Goal: Information Seeking & Learning: Learn about a topic

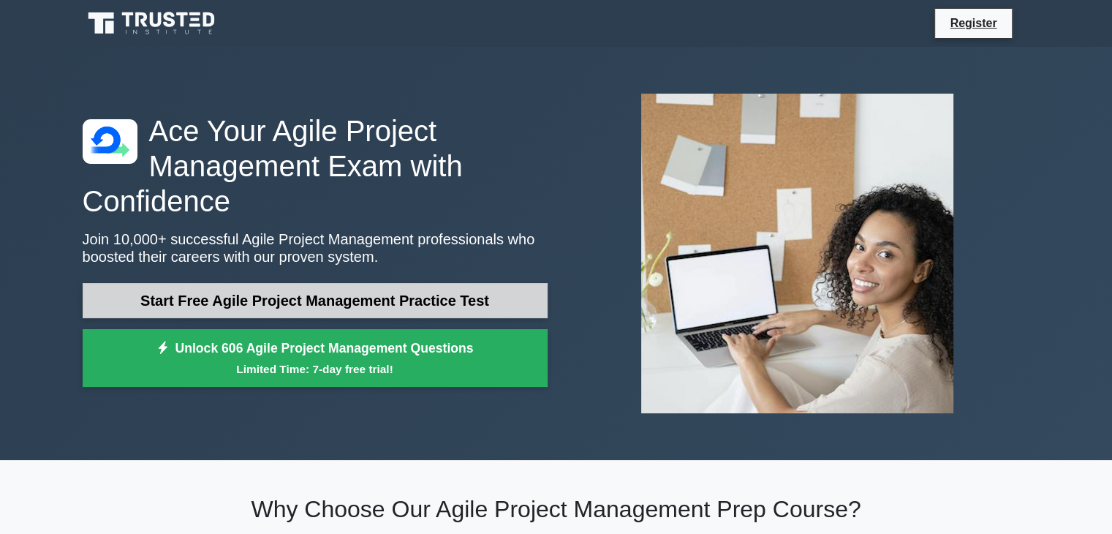
click at [343, 298] on link "Start Free Agile Project Management Practice Test" at bounding box center [315, 300] width 465 height 35
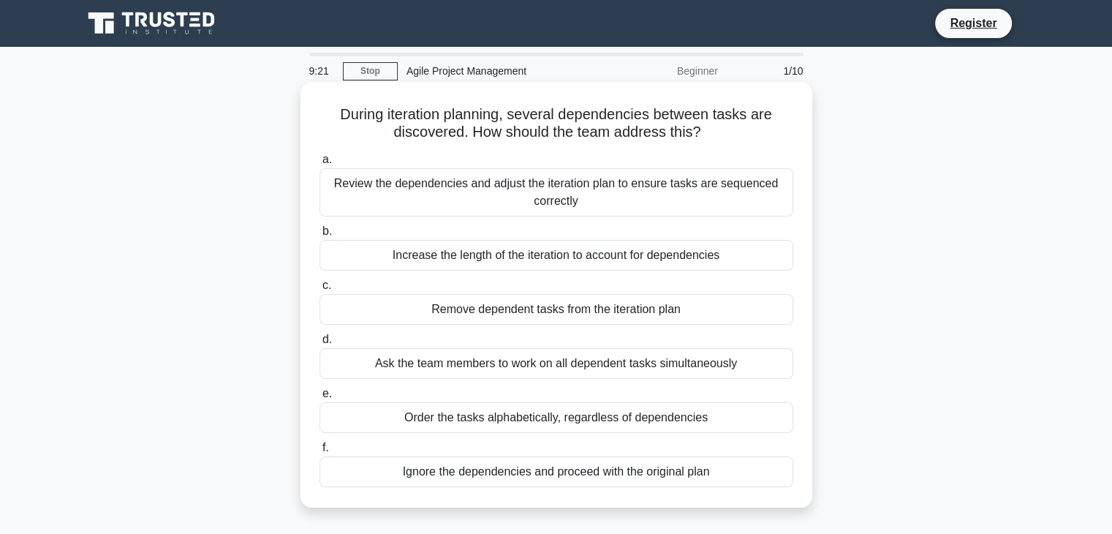
click at [576, 193] on div "Review the dependencies and adjust the iteration plan to ensure tasks are seque…" at bounding box center [556, 192] width 474 height 48
click at [319, 164] on input "a. Review the dependencies and adjust the iteration plan to ensure tasks are se…" at bounding box center [319, 160] width 0 height 10
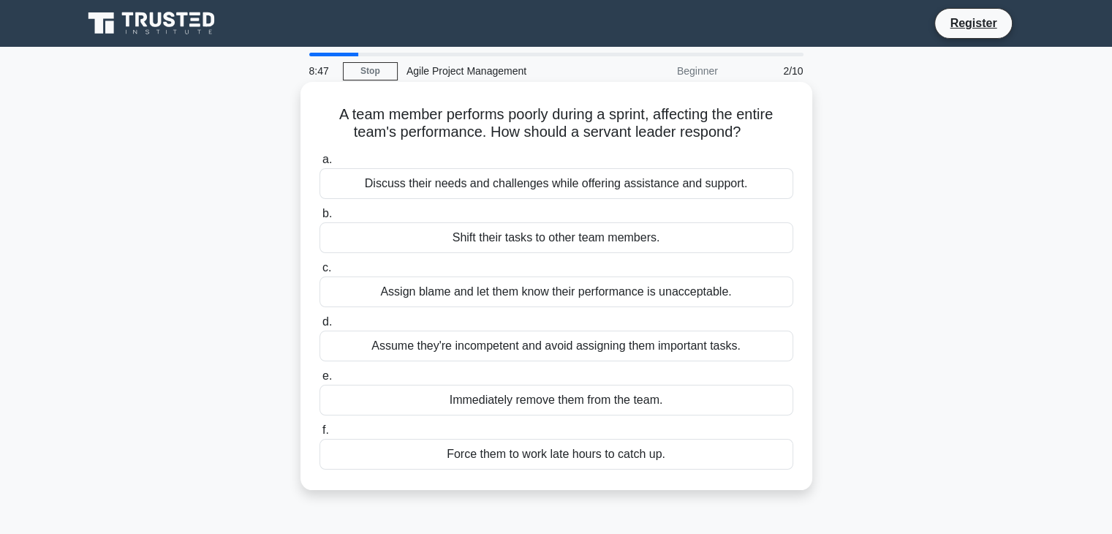
click at [455, 191] on div "Discuss their needs and challenges while offering assistance and support." at bounding box center [556, 183] width 474 height 31
click at [319, 164] on input "a. Discuss their needs and challenges while offering assistance and support." at bounding box center [319, 160] width 0 height 10
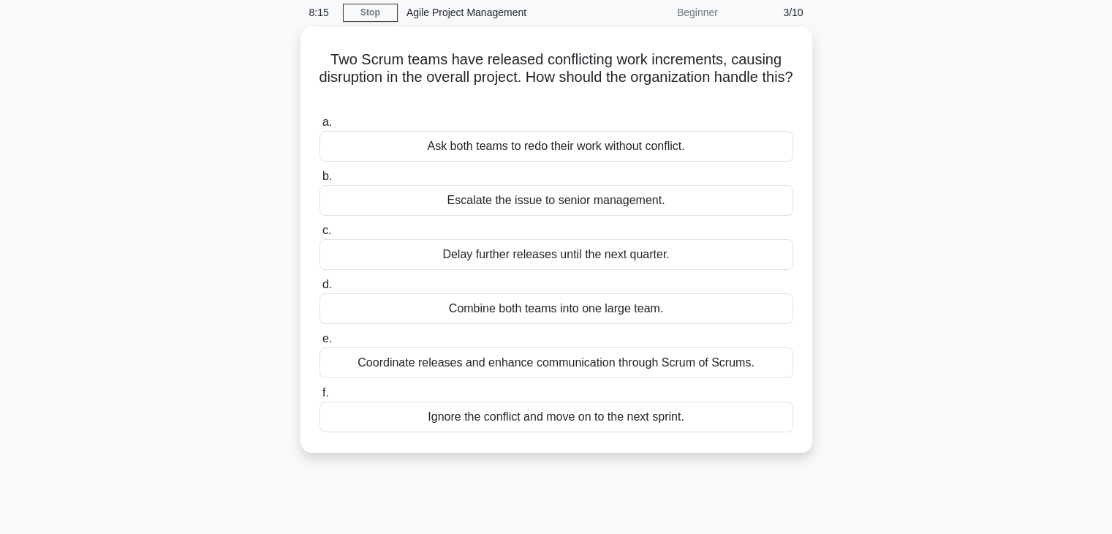
scroll to position [60, 0]
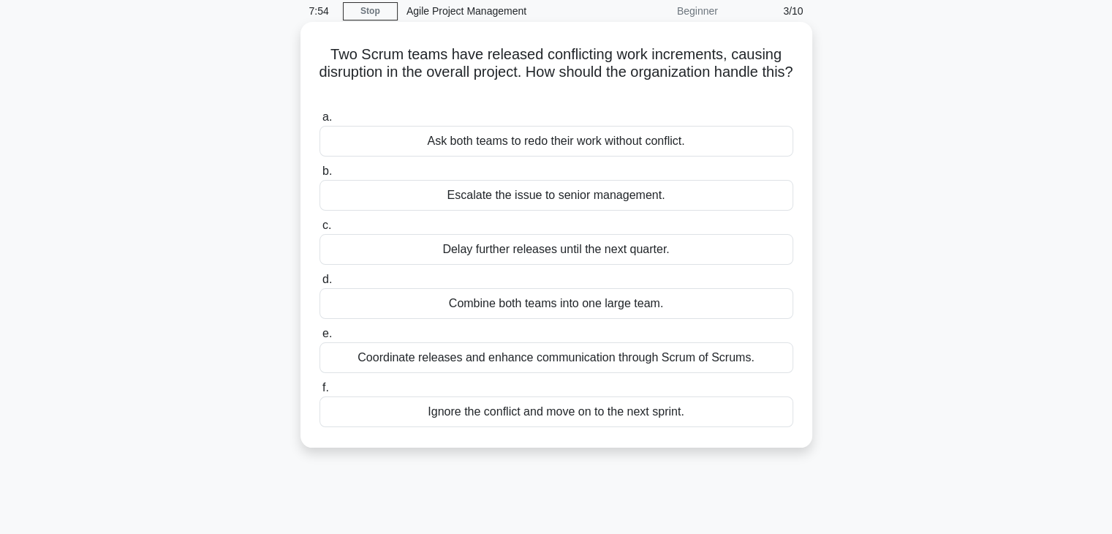
click at [446, 363] on div "Coordinate releases and enhance communication through Scrum of Scrums." at bounding box center [556, 357] width 474 height 31
click at [319, 338] on input "e. Coordinate releases and enhance communication through Scrum of Scrums." at bounding box center [319, 334] width 0 height 10
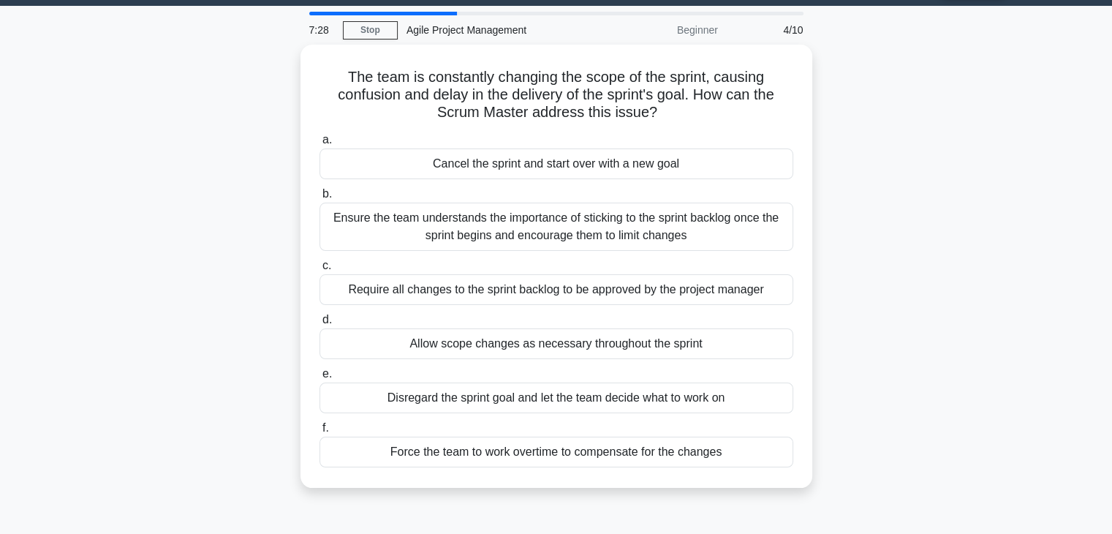
scroll to position [54, 0]
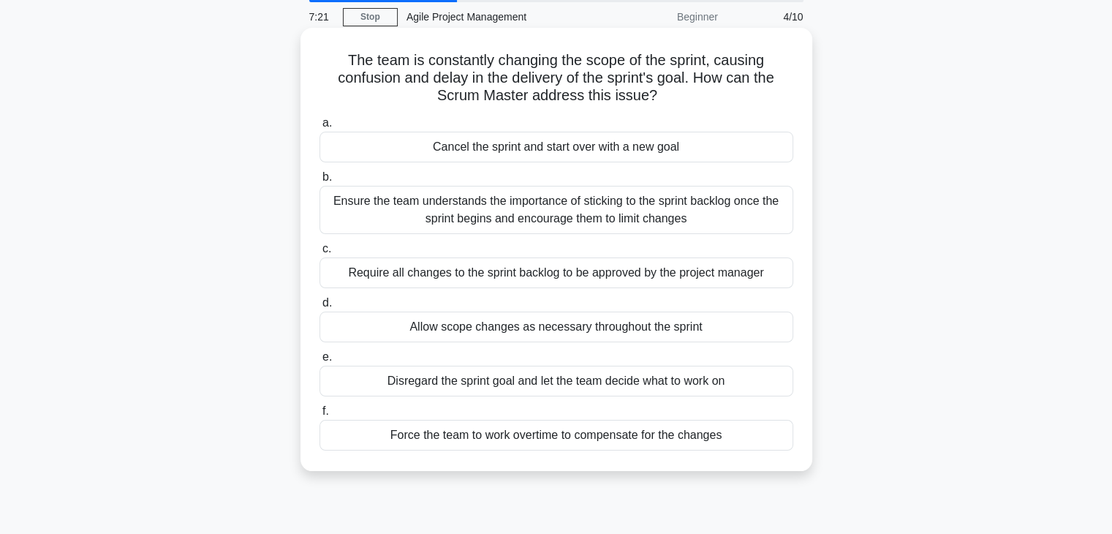
click at [462, 219] on div "Ensure the team understands the importance of sticking to the sprint backlog on…" at bounding box center [556, 210] width 474 height 48
click at [319, 182] on input "b. Ensure the team understands the importance of sticking to the sprint backlog…" at bounding box center [319, 178] width 0 height 10
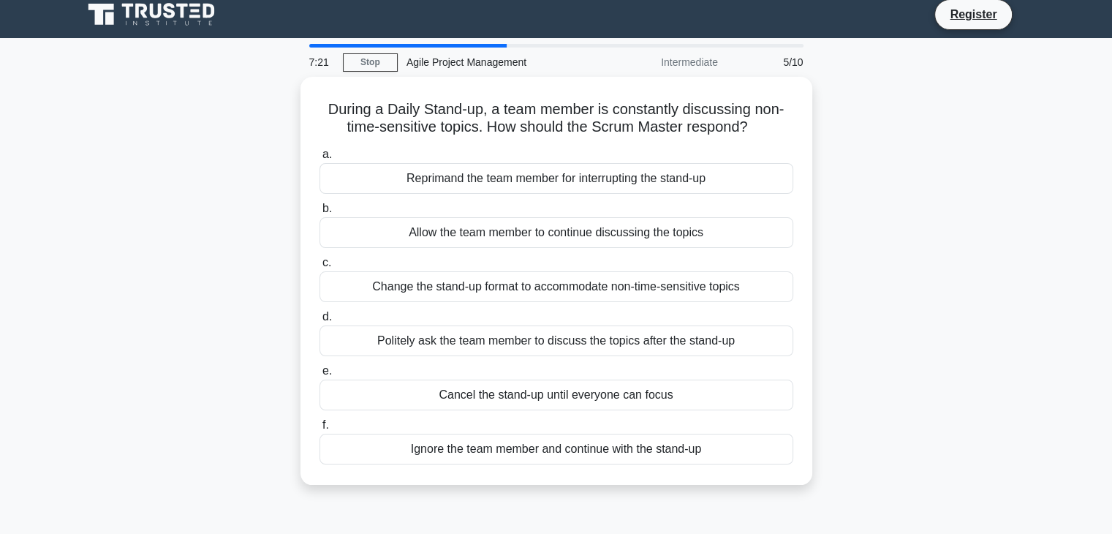
scroll to position [0, 0]
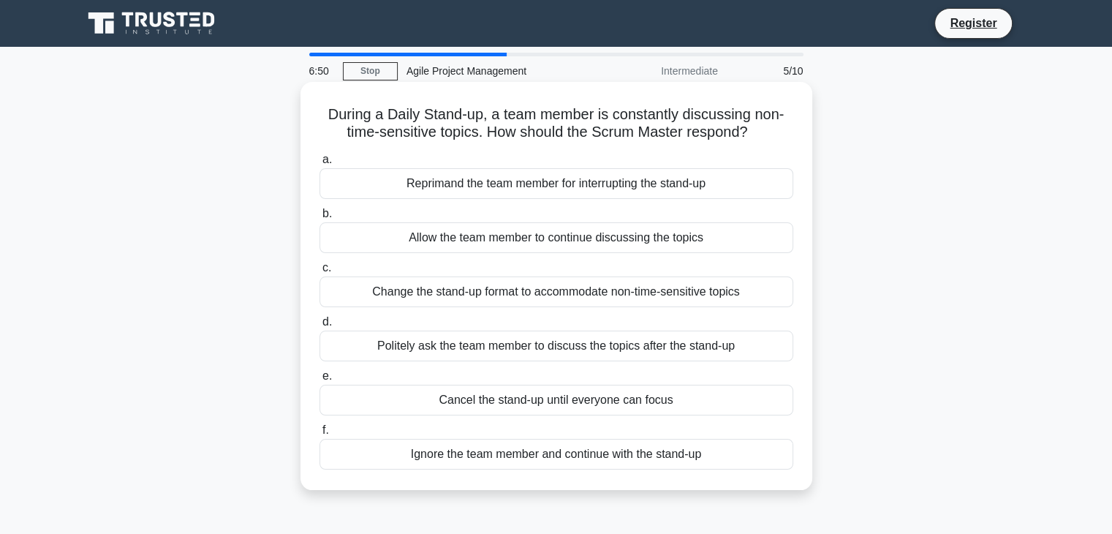
click at [461, 296] on div "Change the stand-up format to accommodate non-time-sensitive topics" at bounding box center [556, 291] width 474 height 31
click at [319, 273] on input "c. Change the stand-up format to accommodate non-time-sensitive topics" at bounding box center [319, 268] width 0 height 10
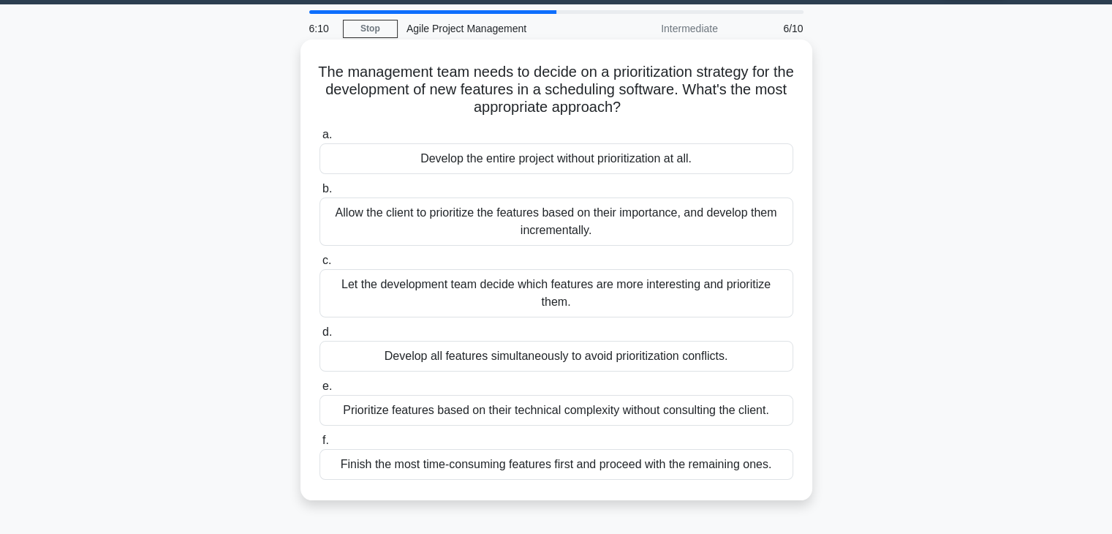
scroll to position [39, 0]
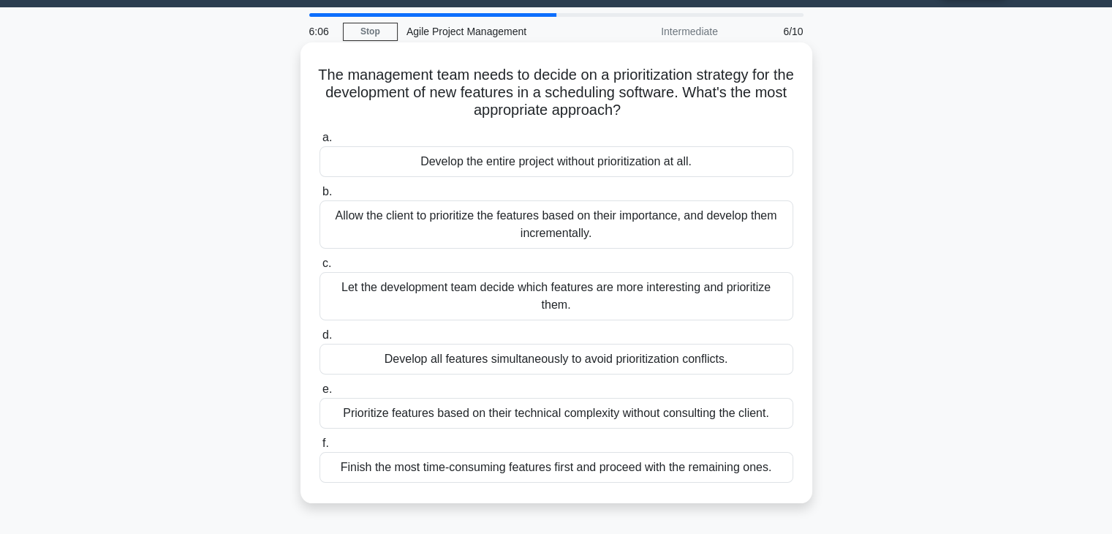
click at [447, 228] on div "Allow the client to prioritize the features based on their importance, and deve…" at bounding box center [556, 224] width 474 height 48
click at [319, 197] on input "b. Allow the client to prioritize the features based on their importance, and d…" at bounding box center [319, 192] width 0 height 10
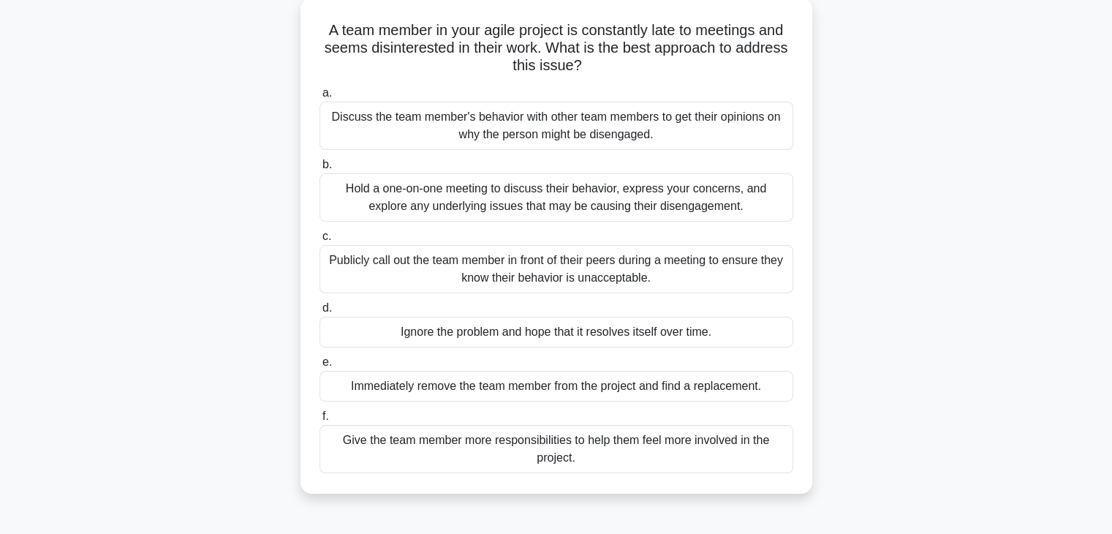
scroll to position [82, 0]
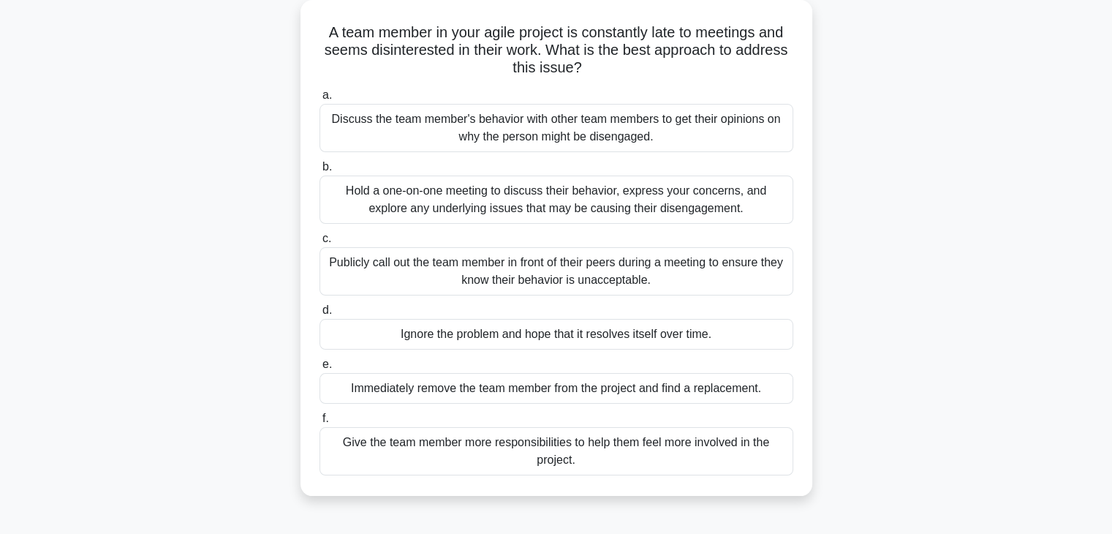
click at [395, 129] on div "Discuss the team member's behavior with other team members to get their opinion…" at bounding box center [556, 128] width 474 height 48
click at [319, 100] on input "a. Discuss the team member's behavior with other team members to get their opin…" at bounding box center [319, 96] width 0 height 10
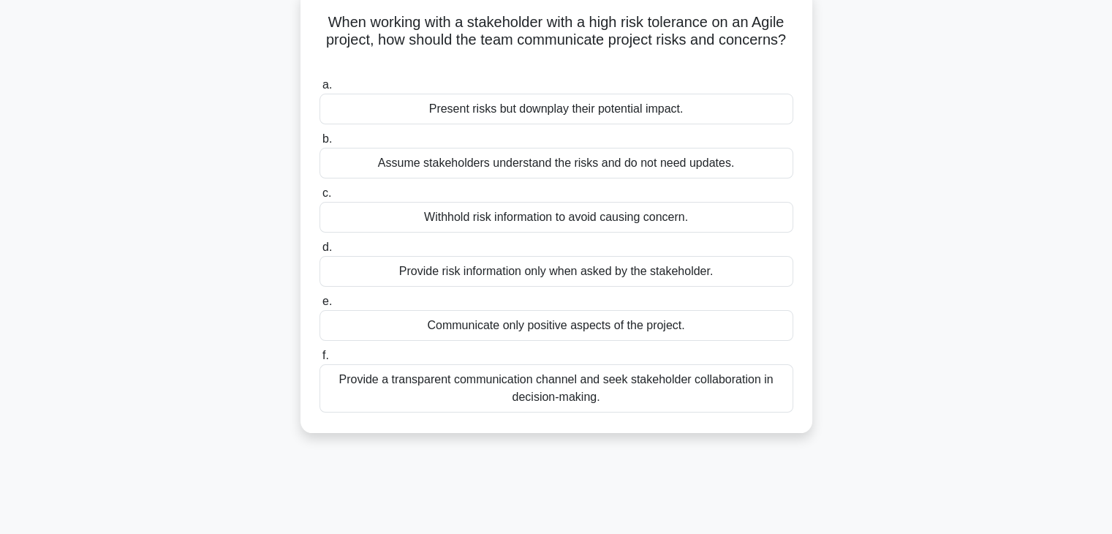
scroll to position [93, 0]
click at [500, 390] on div "Provide a transparent communication channel and seek stakeholder collaboration …" at bounding box center [556, 387] width 474 height 48
click at [319, 360] on input "f. Provide a transparent communication channel and seek stakeholder collaborati…" at bounding box center [319, 355] width 0 height 10
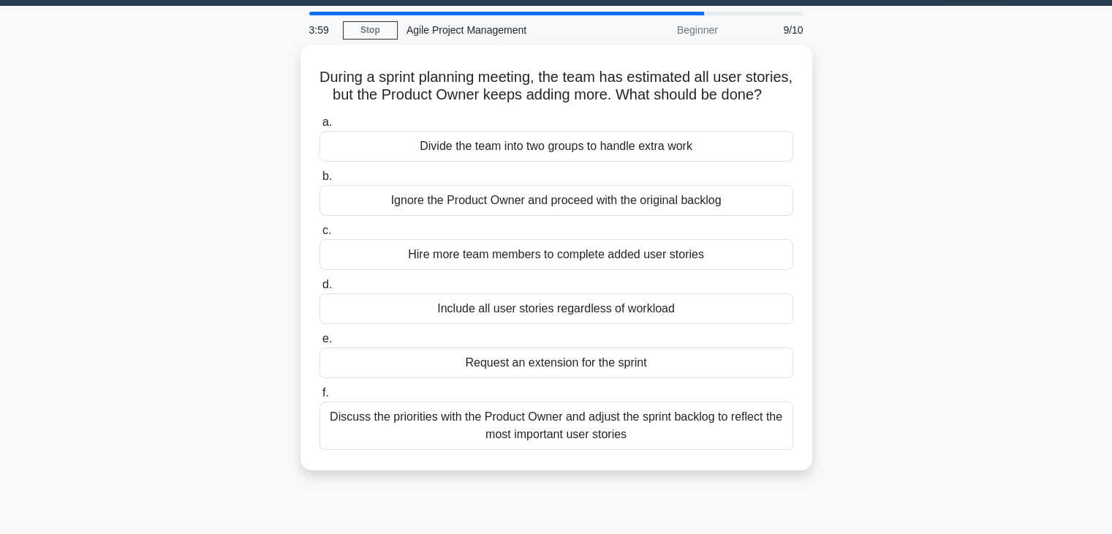
scroll to position [43, 0]
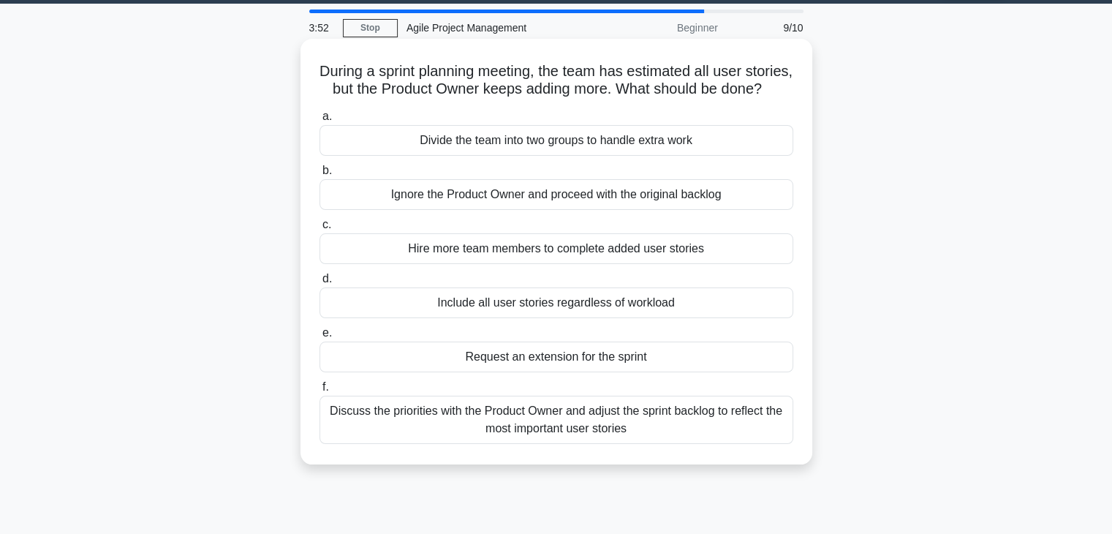
click at [491, 444] on div "Discuss the priorities with the Product Owner and adjust the sprint backlog to …" at bounding box center [556, 420] width 474 height 48
click at [319, 392] on input "f. Discuss the priorities with the Product Owner and adjust the sprint backlog …" at bounding box center [319, 387] width 0 height 10
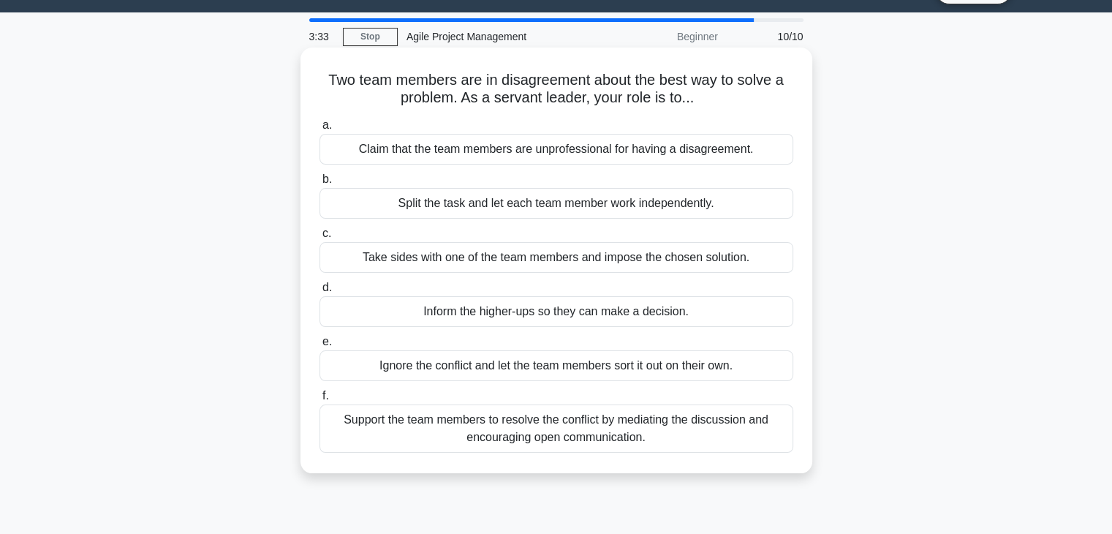
scroll to position [41, 0]
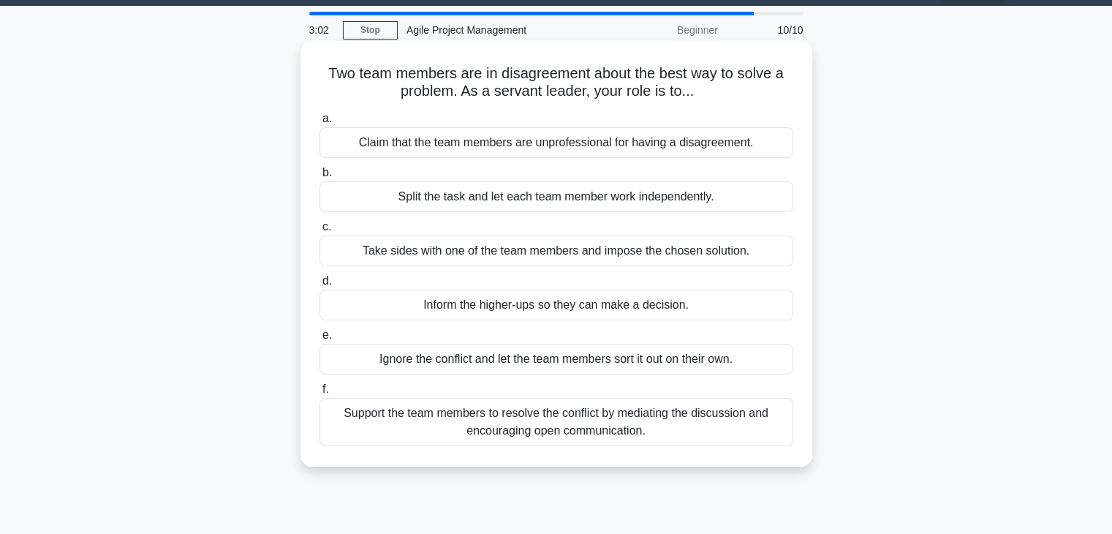
click at [589, 424] on div "Support the team members to resolve the conflict by mediating the discussion an…" at bounding box center [556, 422] width 474 height 48
click at [319, 394] on input "f. Support the team members to resolve the conflict by mediating the discussion…" at bounding box center [319, 390] width 0 height 10
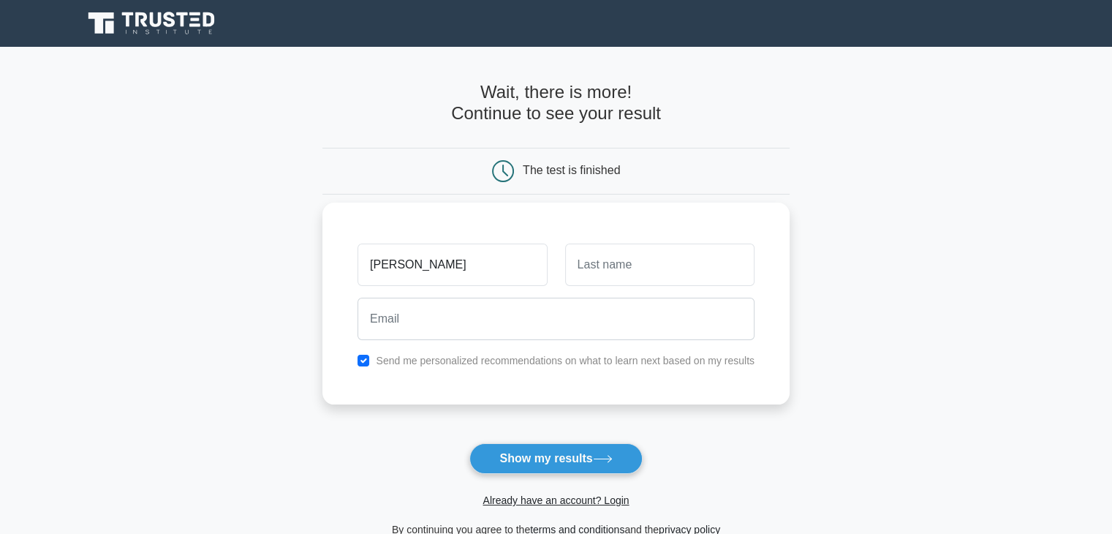
type input "Tanuja"
click at [587, 260] on input "text" at bounding box center [659, 264] width 189 height 42
type input "Patidar"
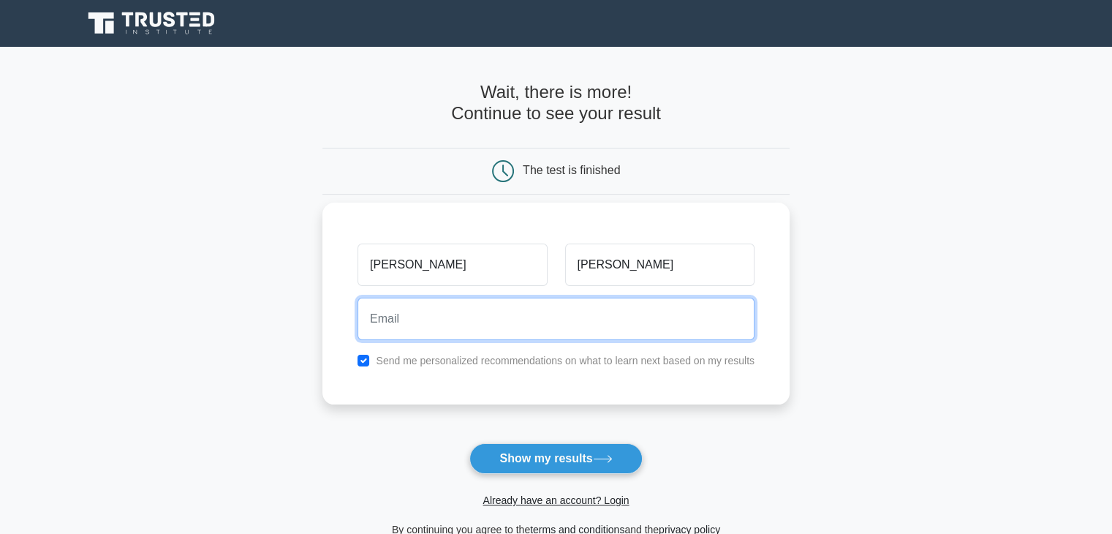
click at [613, 314] on input "email" at bounding box center [555, 319] width 397 height 42
type input "tanujapatidar01@gmail.com"
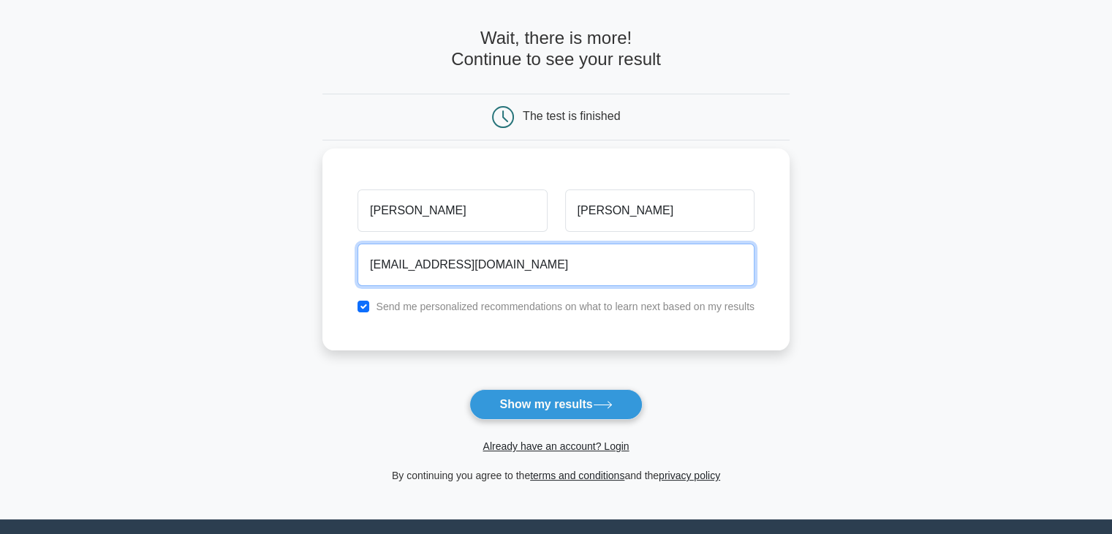
scroll to position [56, 0]
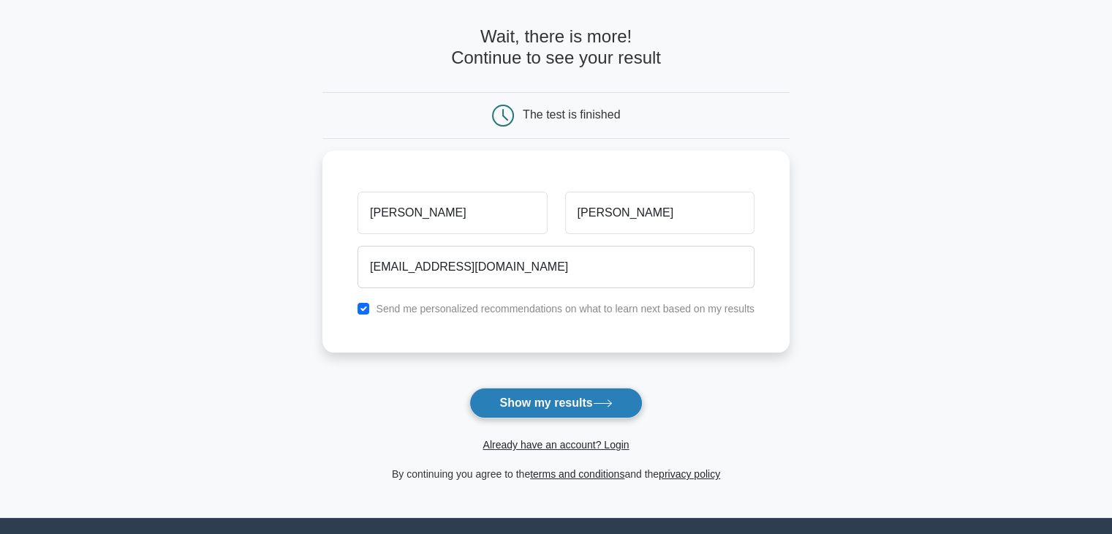
click at [550, 404] on button "Show my results" at bounding box center [555, 402] width 173 height 31
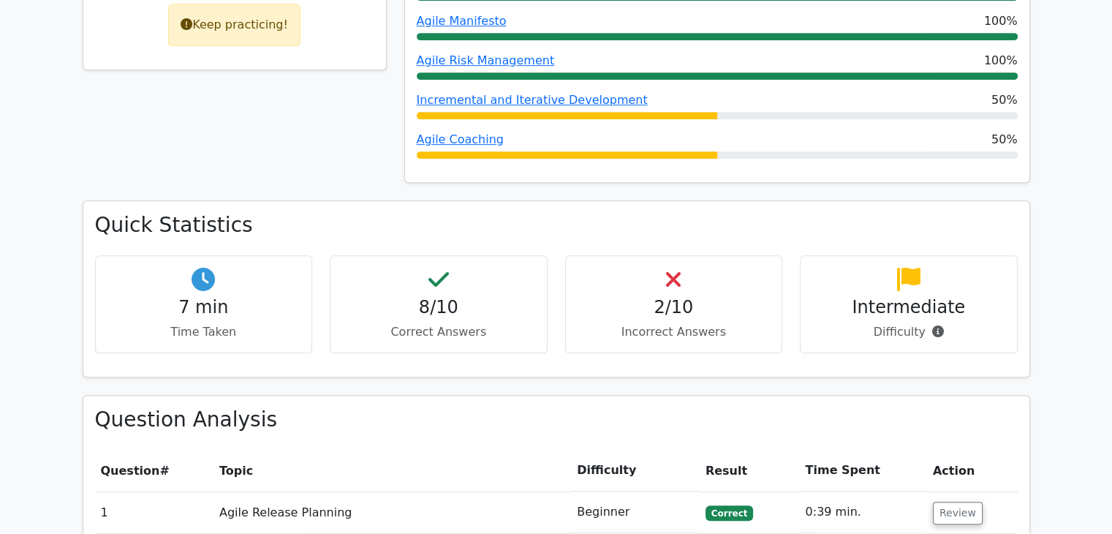
scroll to position [736, 0]
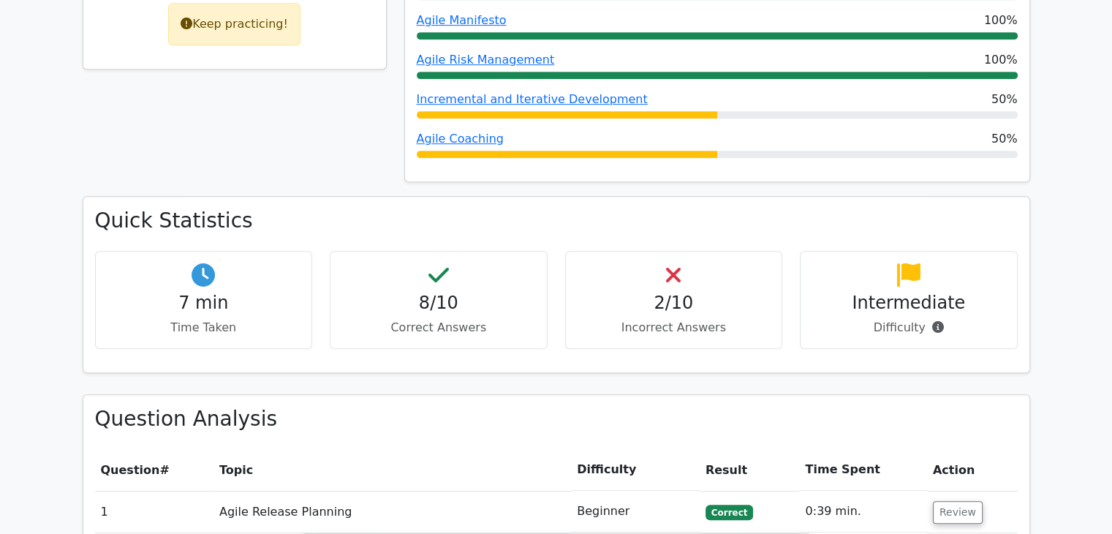
click at [640, 319] on p "Incorrect Answers" at bounding box center [674, 328] width 193 height 18
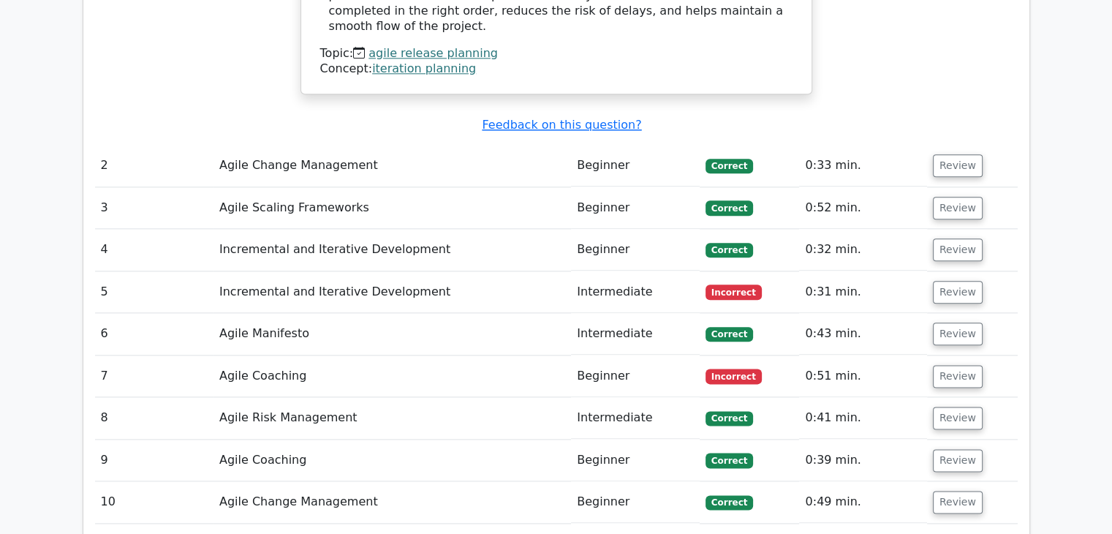
scroll to position [1730, 0]
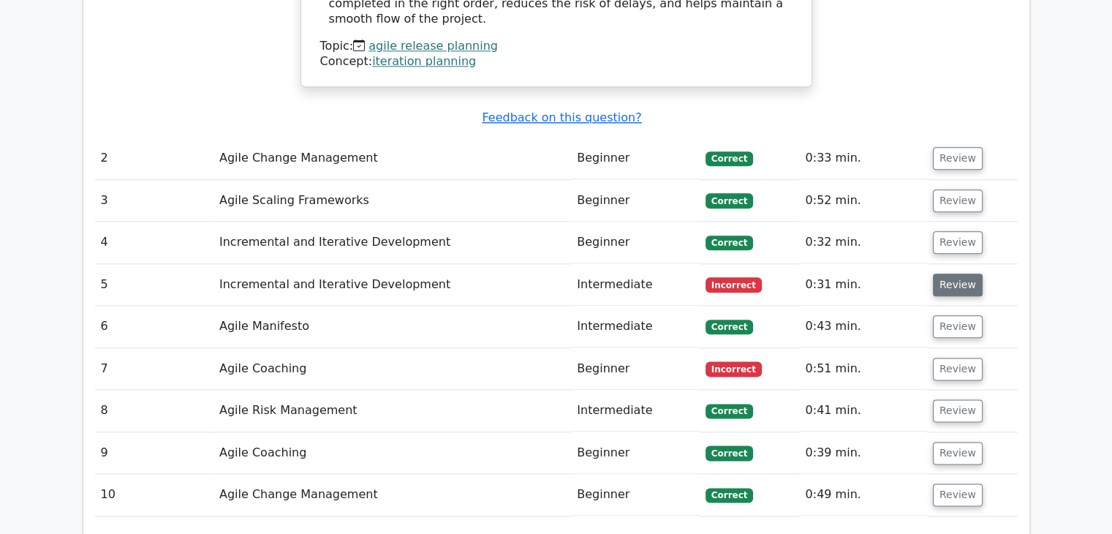
click at [945, 273] on button "Review" at bounding box center [958, 284] width 50 height 23
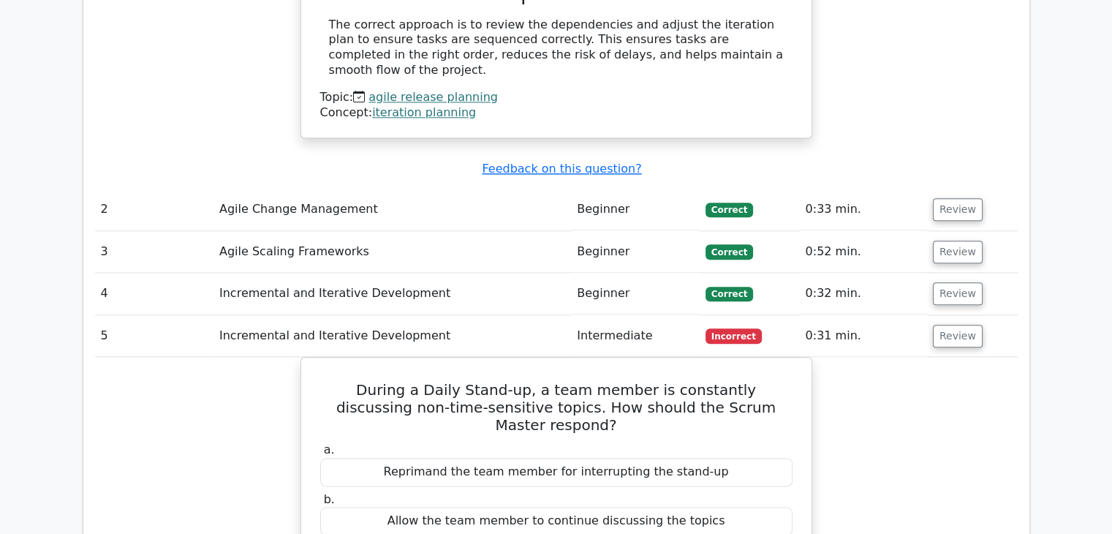
scroll to position [1678, 0]
click at [950, 325] on button "Review" at bounding box center [958, 336] width 50 height 23
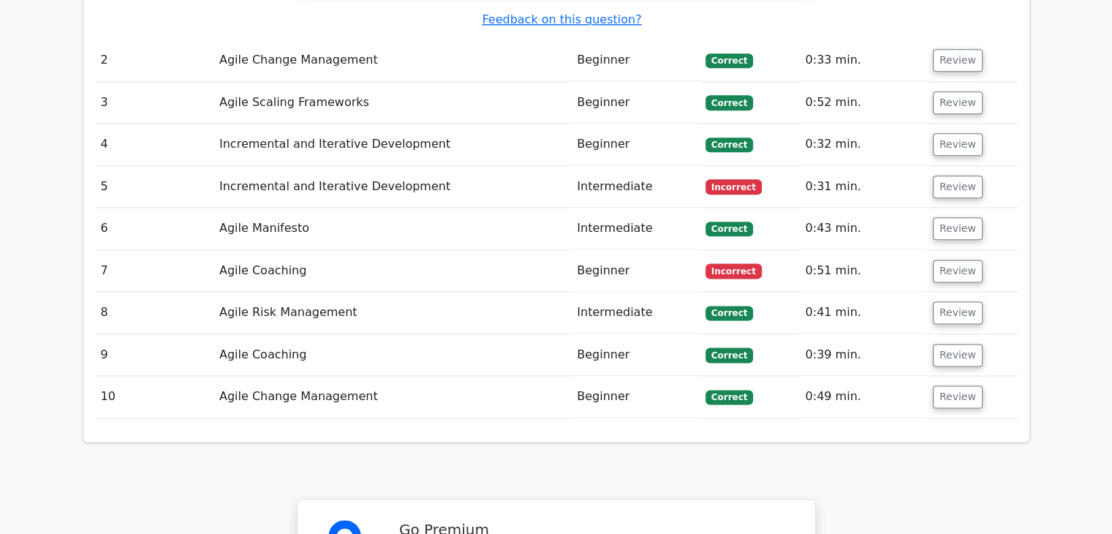
scroll to position [1832, 0]
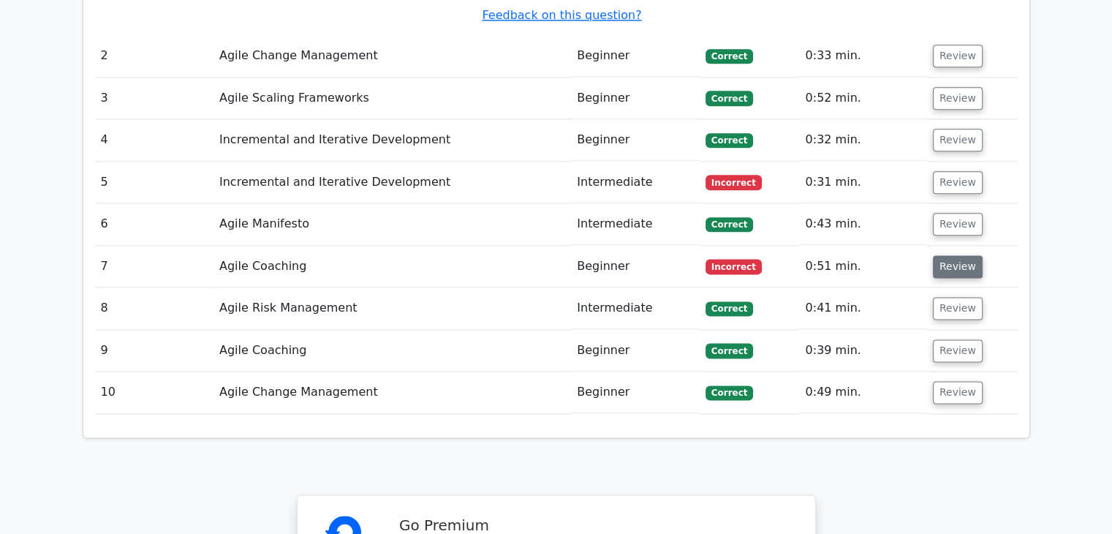
click at [957, 255] on button "Review" at bounding box center [958, 266] width 50 height 23
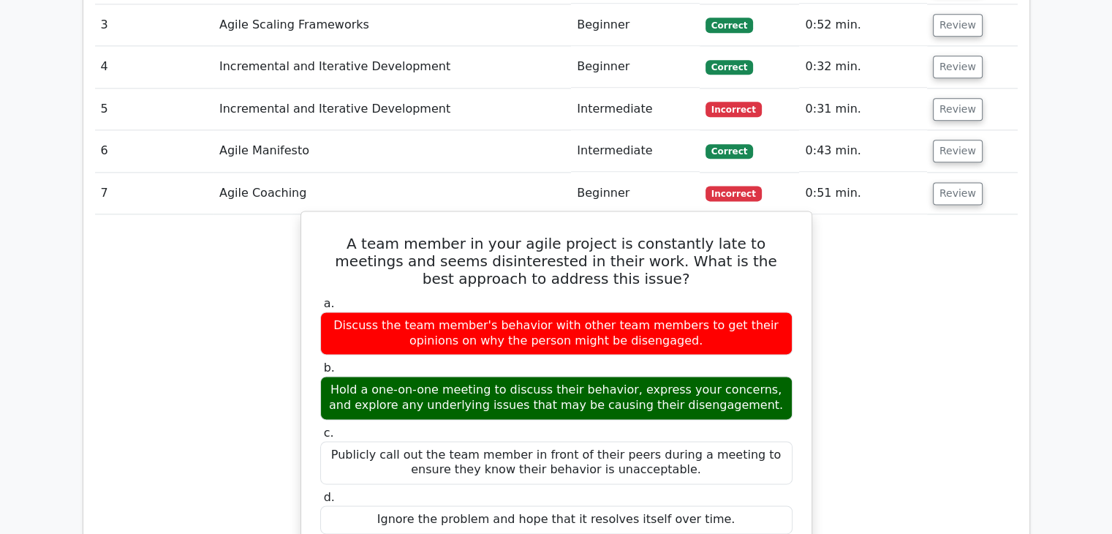
scroll to position [1753, 0]
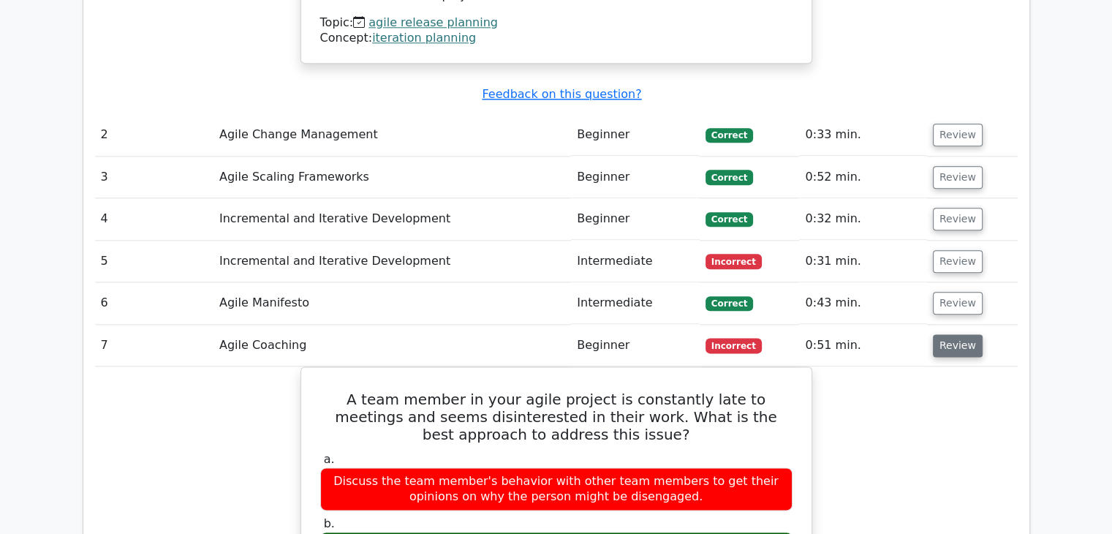
click at [947, 334] on button "Review" at bounding box center [958, 345] width 50 height 23
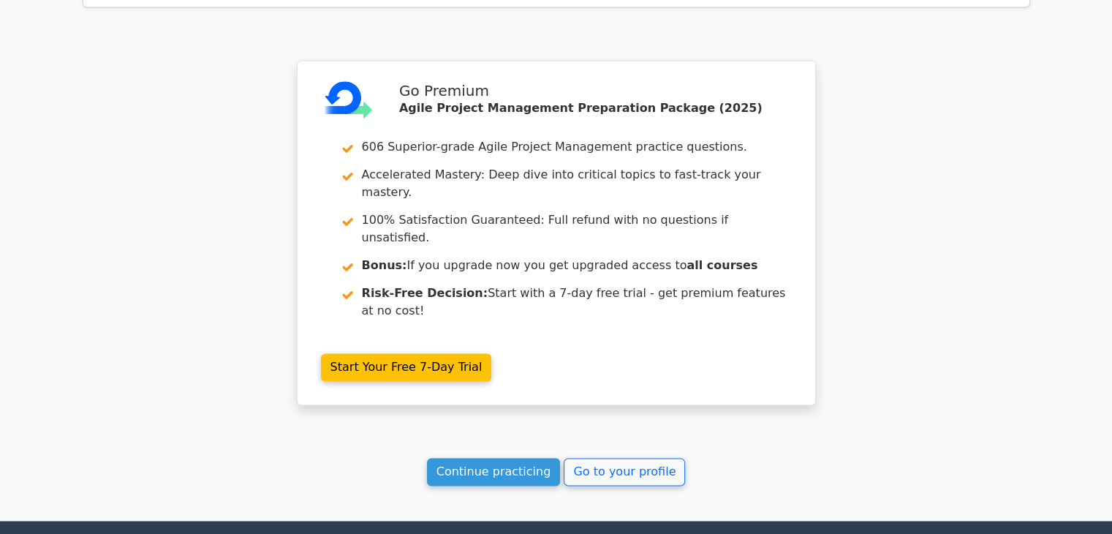
scroll to position [2266, 0]
click at [526, 458] on link "Continue practicing" at bounding box center [494, 472] width 134 height 28
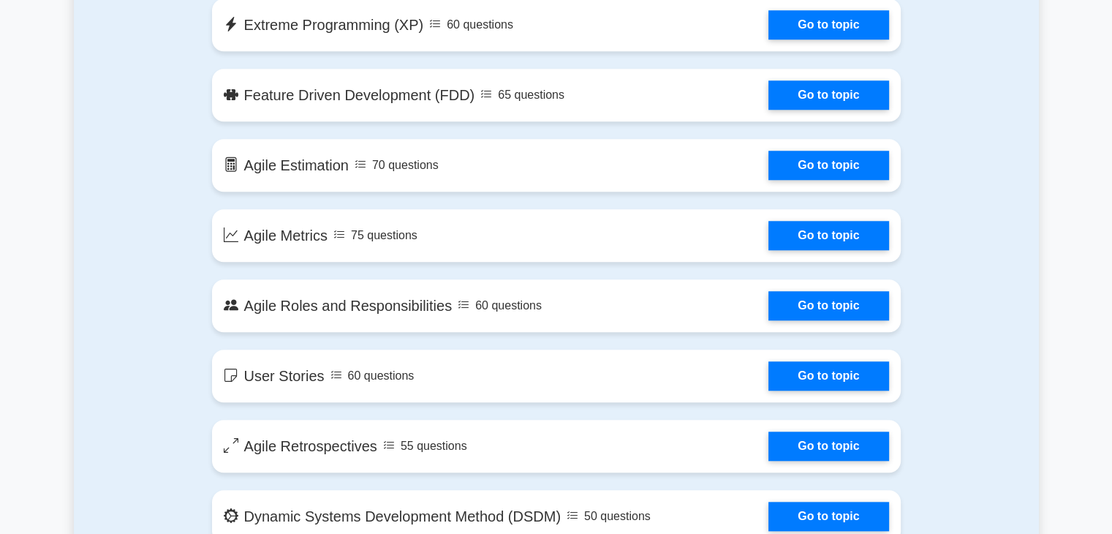
scroll to position [1255, 0]
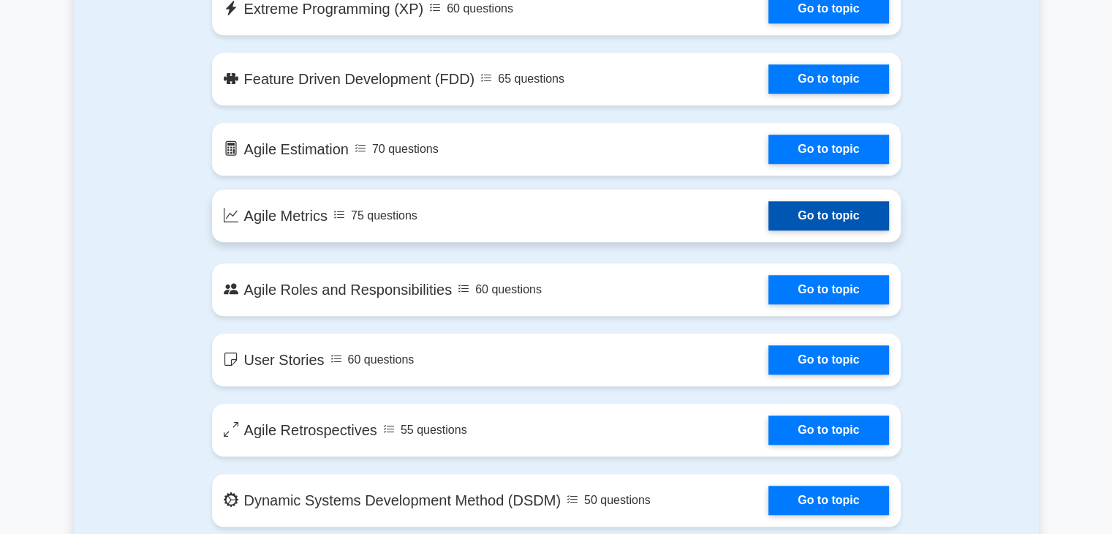
click at [836, 214] on link "Go to topic" at bounding box center [828, 215] width 120 height 29
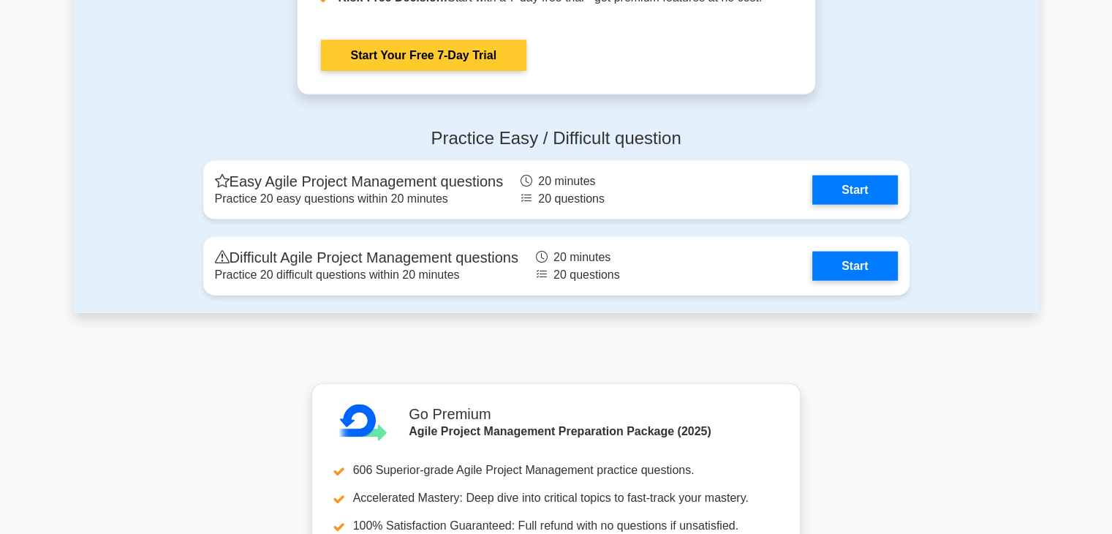
scroll to position [3217, 0]
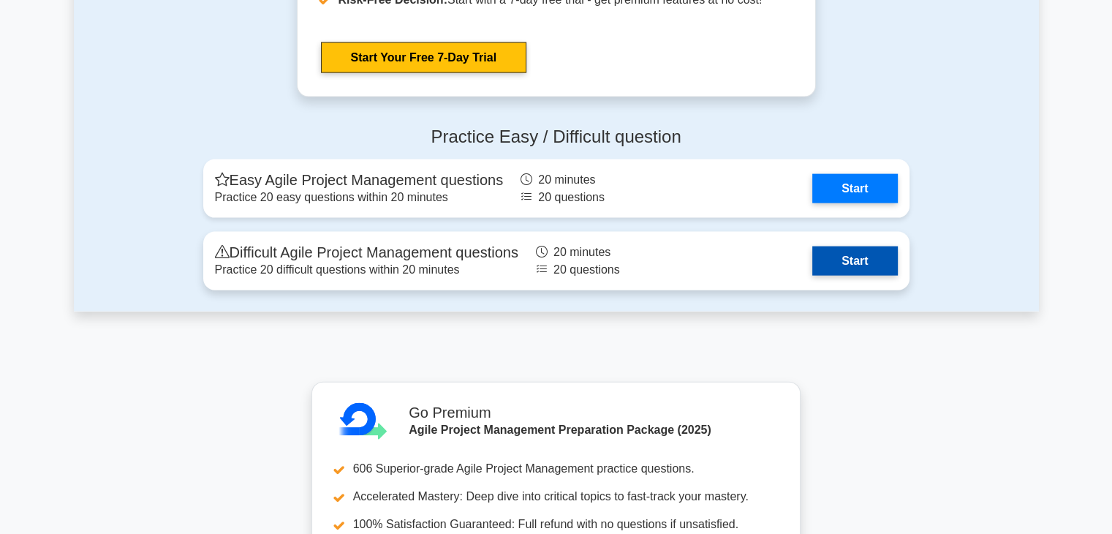
click at [840, 261] on link "Start" at bounding box center [854, 260] width 85 height 29
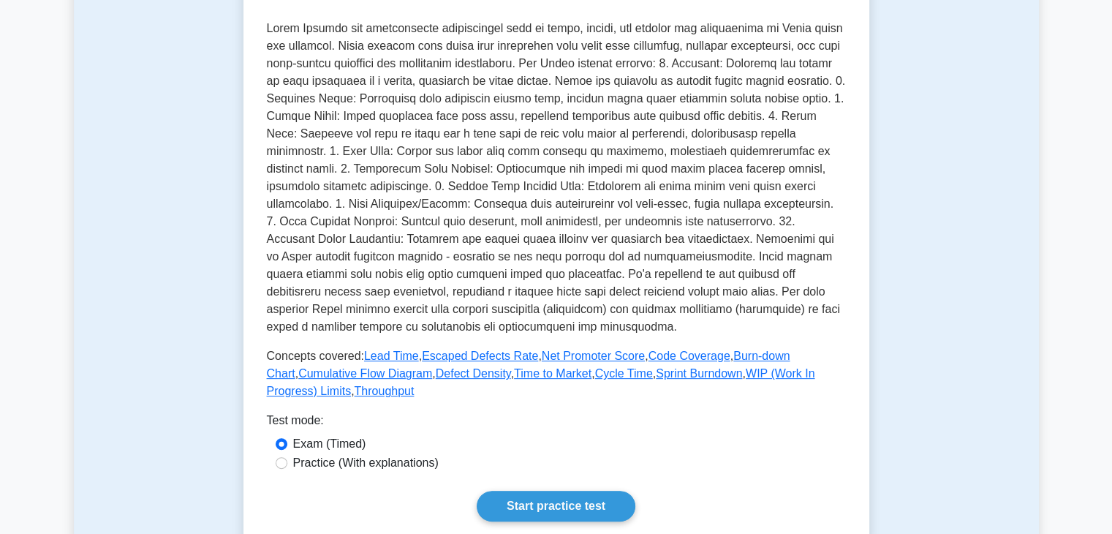
scroll to position [409, 0]
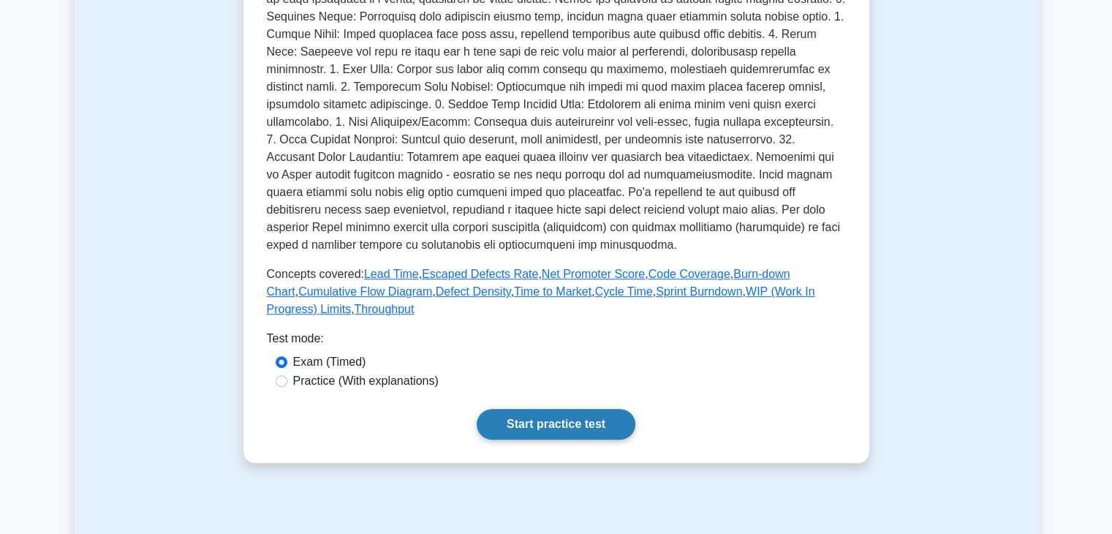
click at [559, 426] on link "Start practice test" at bounding box center [556, 424] width 159 height 31
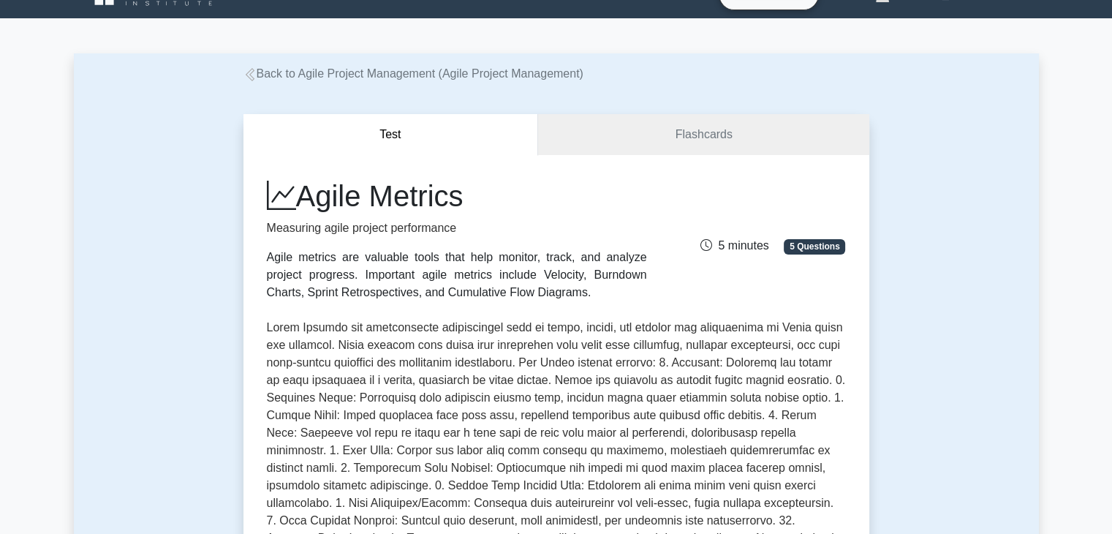
scroll to position [0, 0]
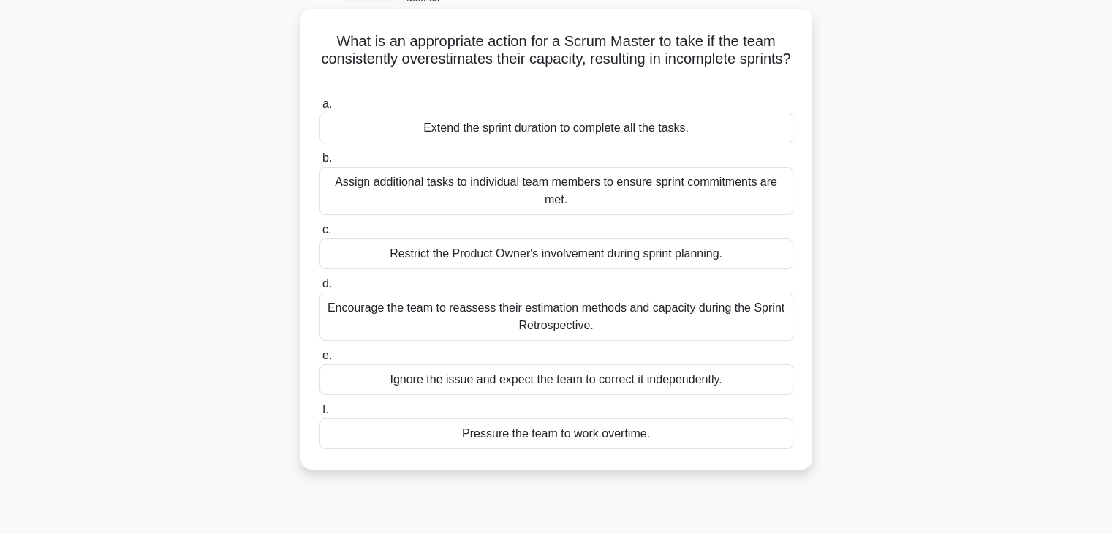
scroll to position [97, 0]
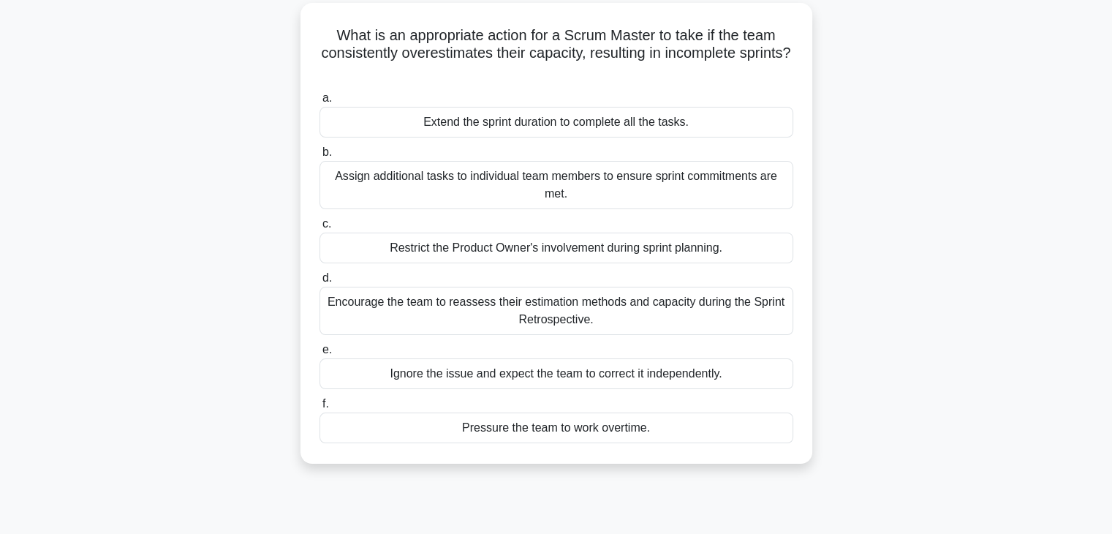
click at [567, 314] on div "Encourage the team to reassess their estimation methods and capacity during the…" at bounding box center [556, 311] width 474 height 48
click at [319, 283] on input "d. Encourage the team to reassess their estimation methods and capacity during …" at bounding box center [319, 278] width 0 height 10
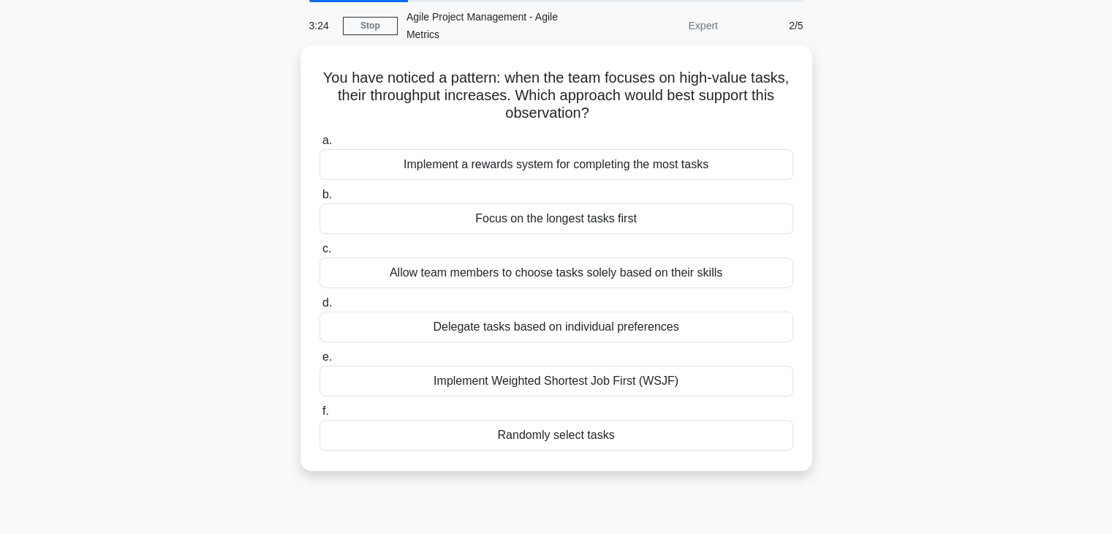
scroll to position [50, 0]
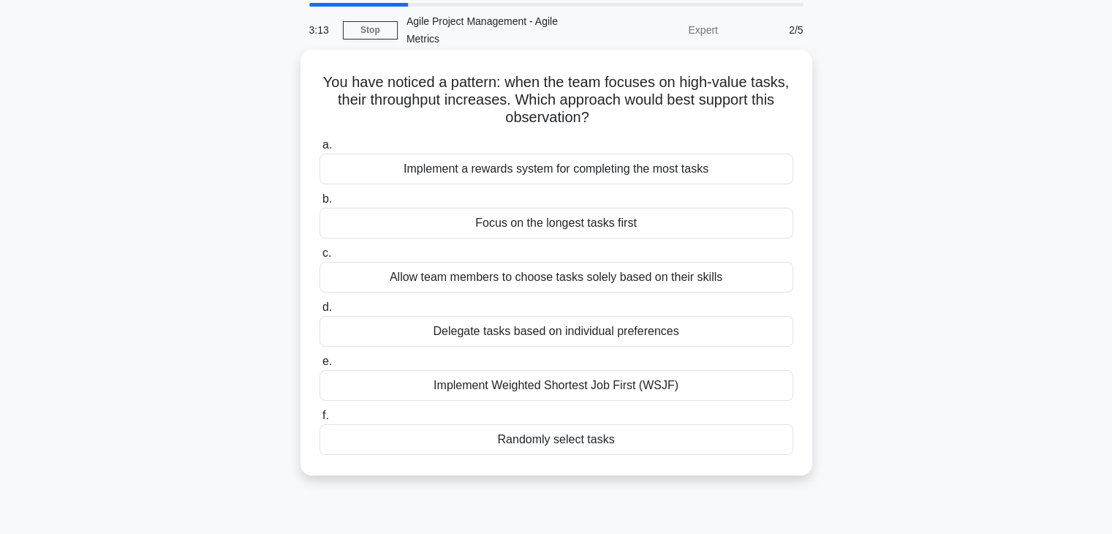
click at [549, 284] on div "Allow team members to choose tasks solely based on their skills" at bounding box center [556, 277] width 474 height 31
click at [319, 258] on input "c. Allow team members to choose tasks solely based on their skills" at bounding box center [319, 254] width 0 height 10
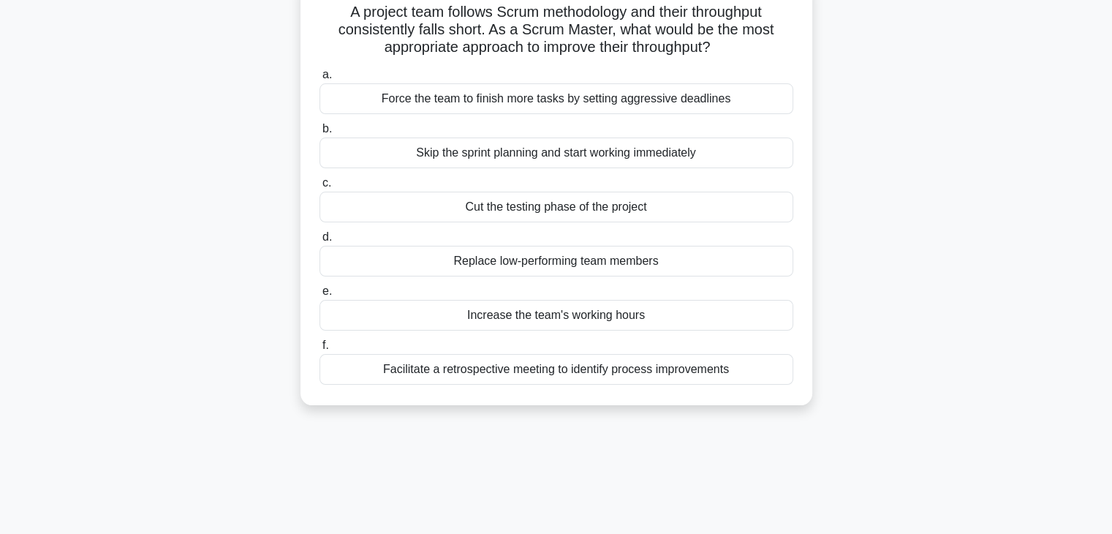
scroll to position [123, 0]
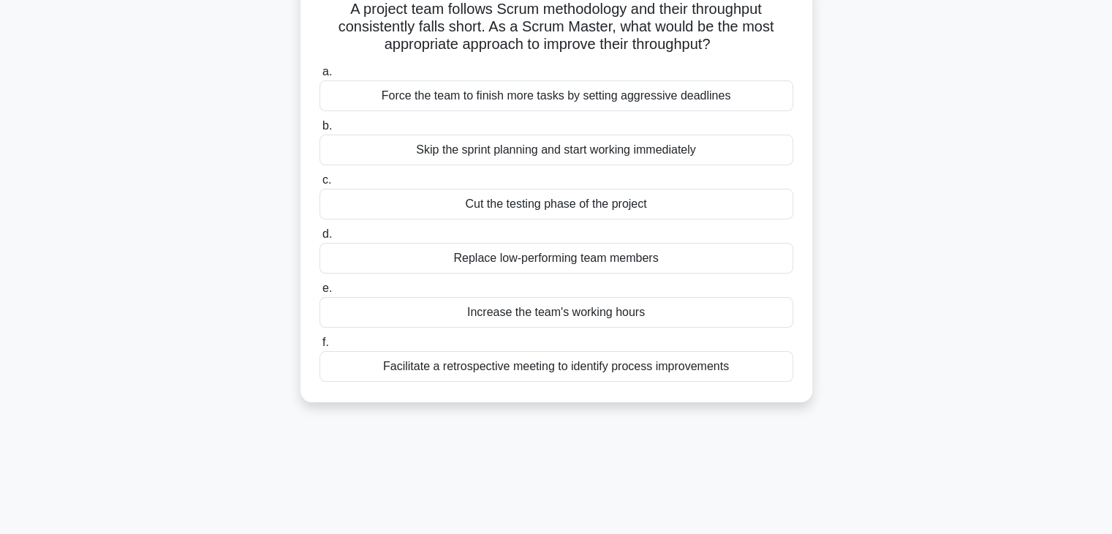
click at [570, 374] on div "Facilitate a retrospective meeting to identify process improvements" at bounding box center [556, 366] width 474 height 31
click at [319, 347] on input "f. Facilitate a retrospective meeting to identify process improvements" at bounding box center [319, 343] width 0 height 10
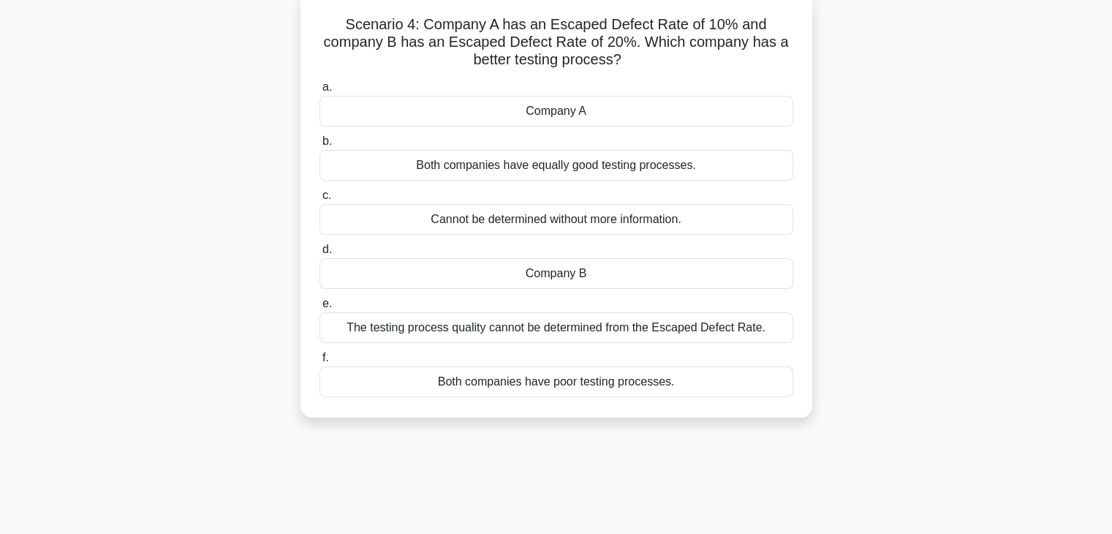
scroll to position [67, 0]
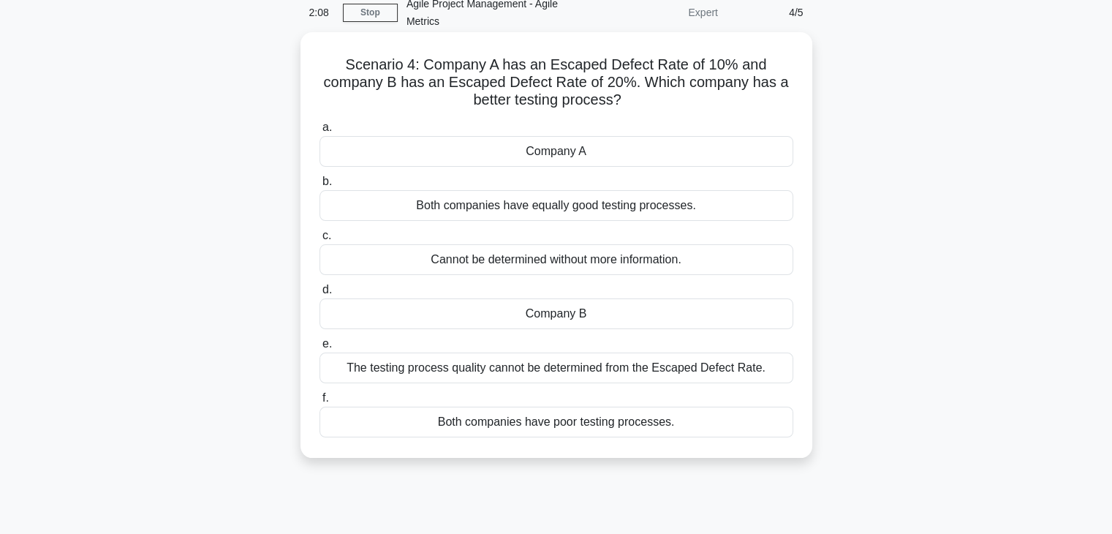
click at [561, 161] on div "Company A" at bounding box center [556, 151] width 474 height 31
click at [319, 132] on input "a. Company A" at bounding box center [319, 128] width 0 height 10
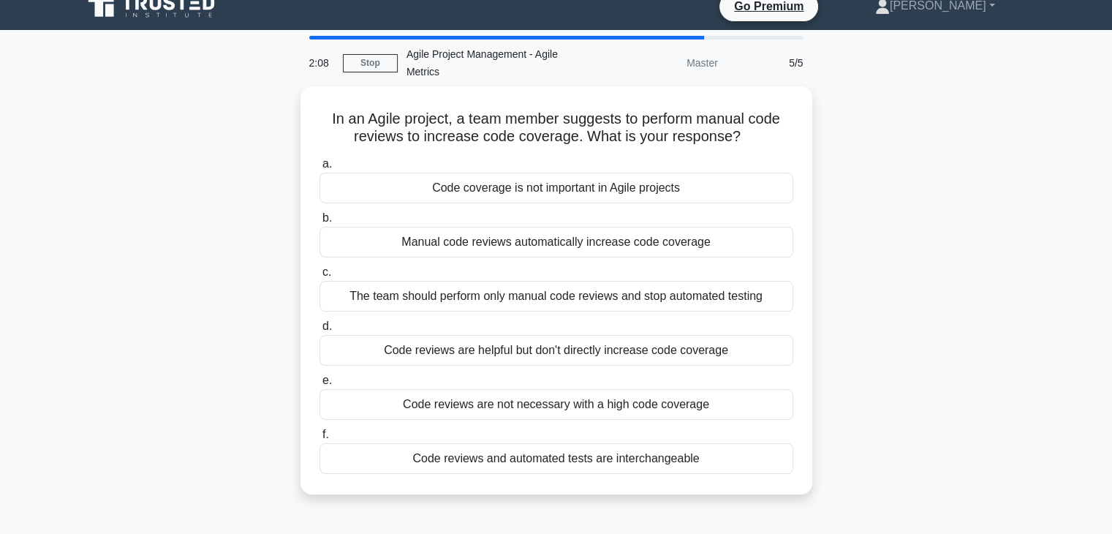
scroll to position [0, 0]
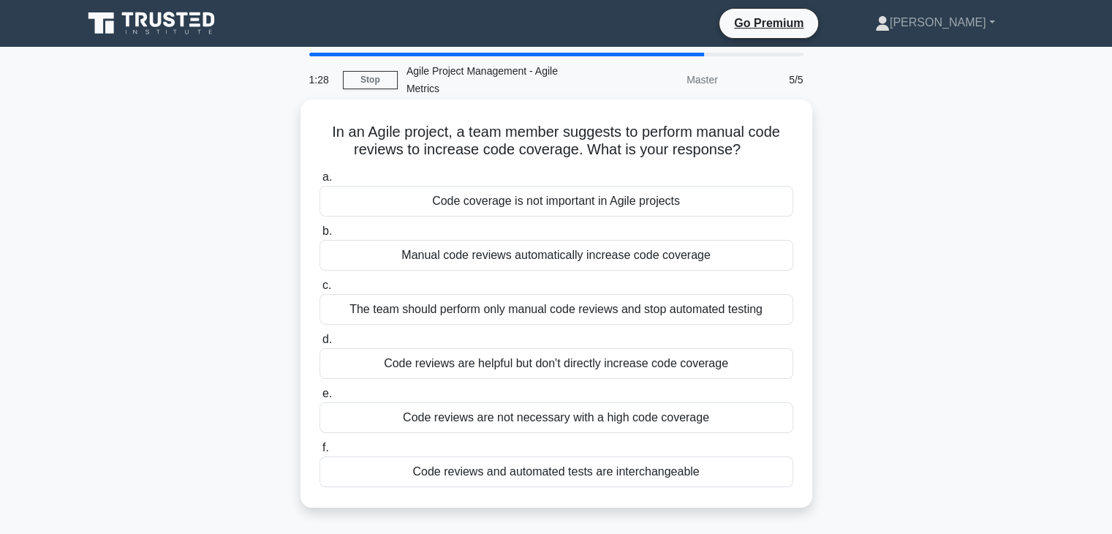
click at [574, 472] on div "Code reviews and automated tests are interchangeable" at bounding box center [556, 471] width 474 height 31
click at [319, 453] on input "f. Code reviews and automated tests are interchangeable" at bounding box center [319, 448] width 0 height 10
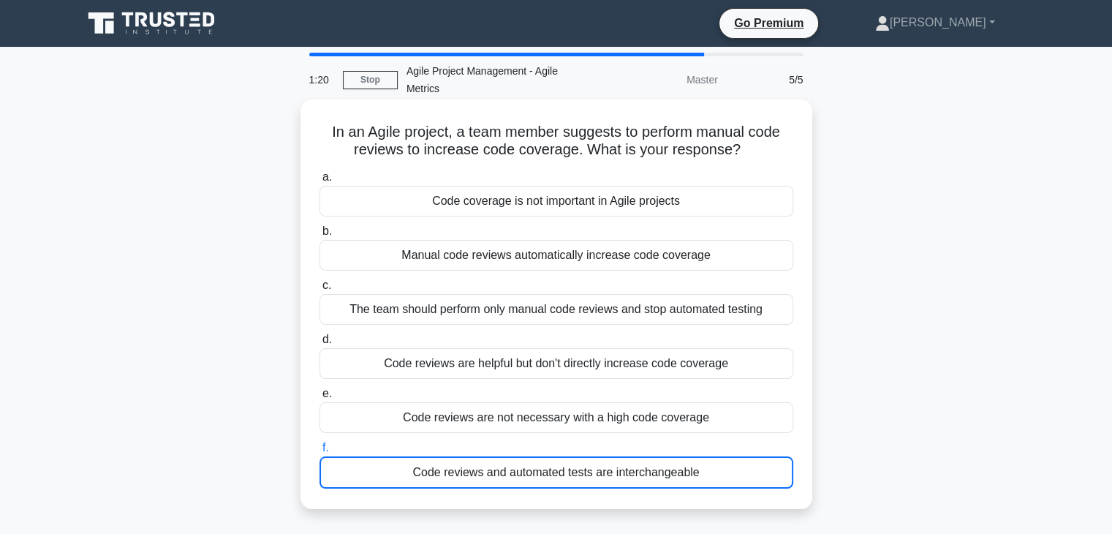
click at [472, 374] on div "Code reviews are helpful but don't directly increase code coverage" at bounding box center [556, 363] width 474 height 31
click at [319, 344] on input "d. Code reviews are helpful but don't directly increase code coverage" at bounding box center [319, 340] width 0 height 10
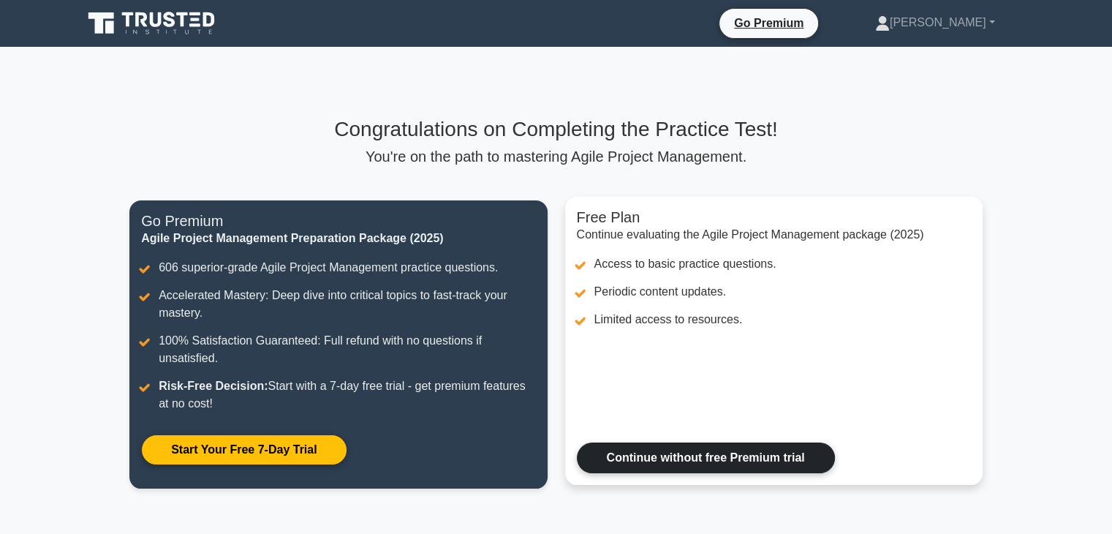
click at [653, 455] on link "Continue without free Premium trial" at bounding box center [706, 457] width 258 height 31
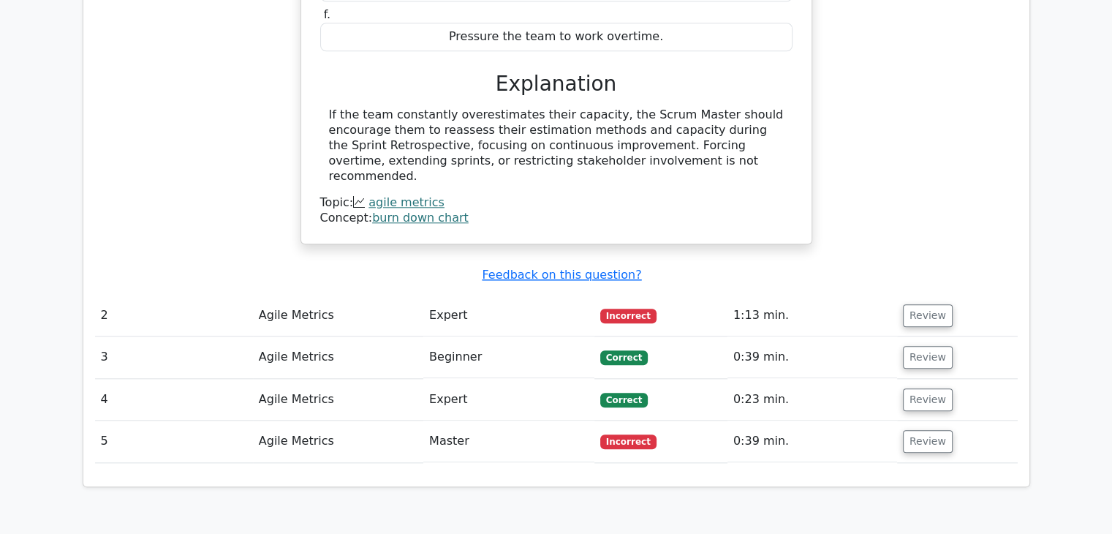
scroll to position [1518, 0]
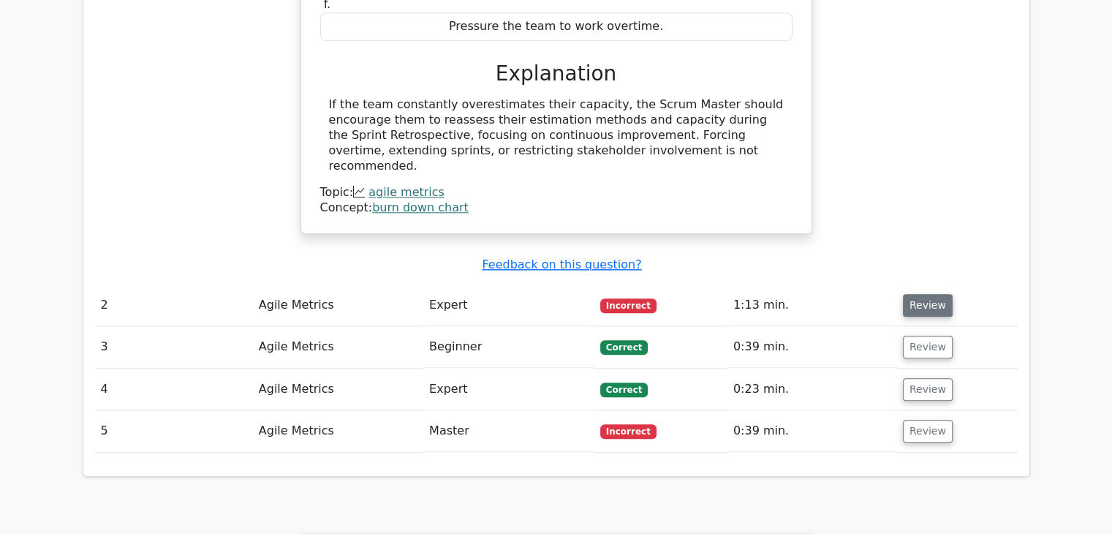
click at [930, 294] on button "Review" at bounding box center [928, 305] width 50 height 23
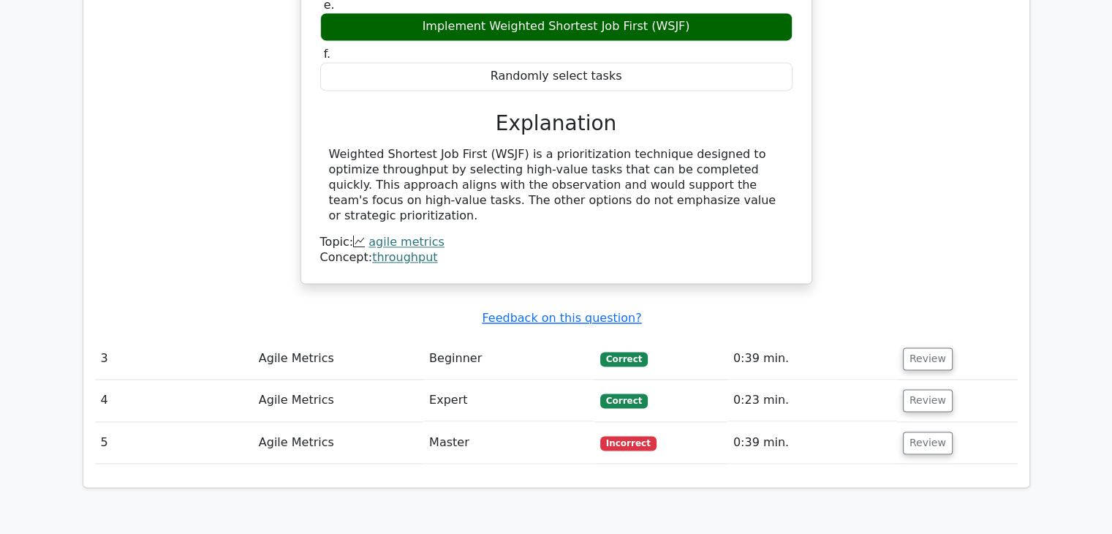
scroll to position [2263, 0]
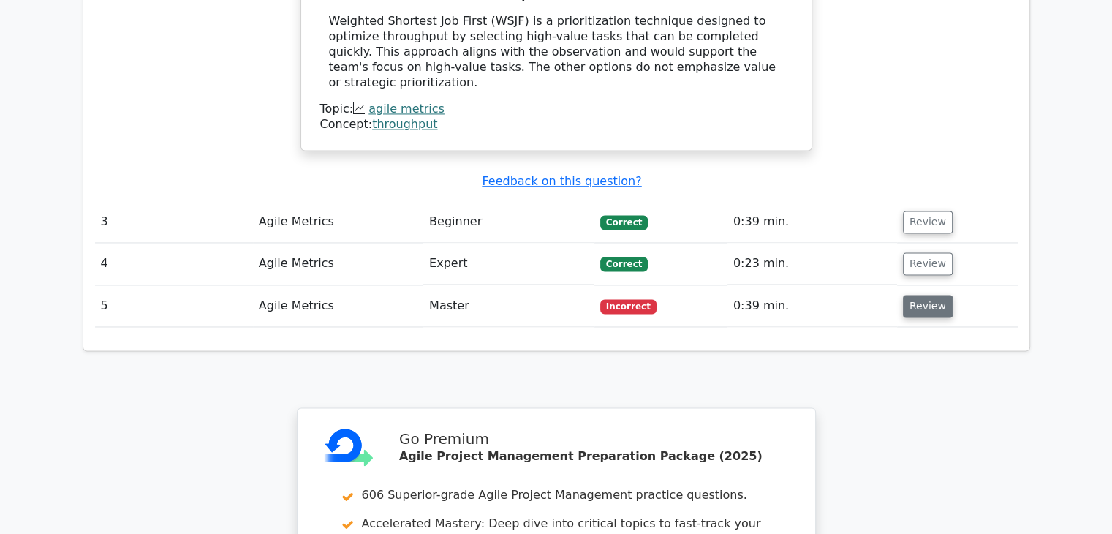
click at [927, 295] on button "Review" at bounding box center [928, 306] width 50 height 23
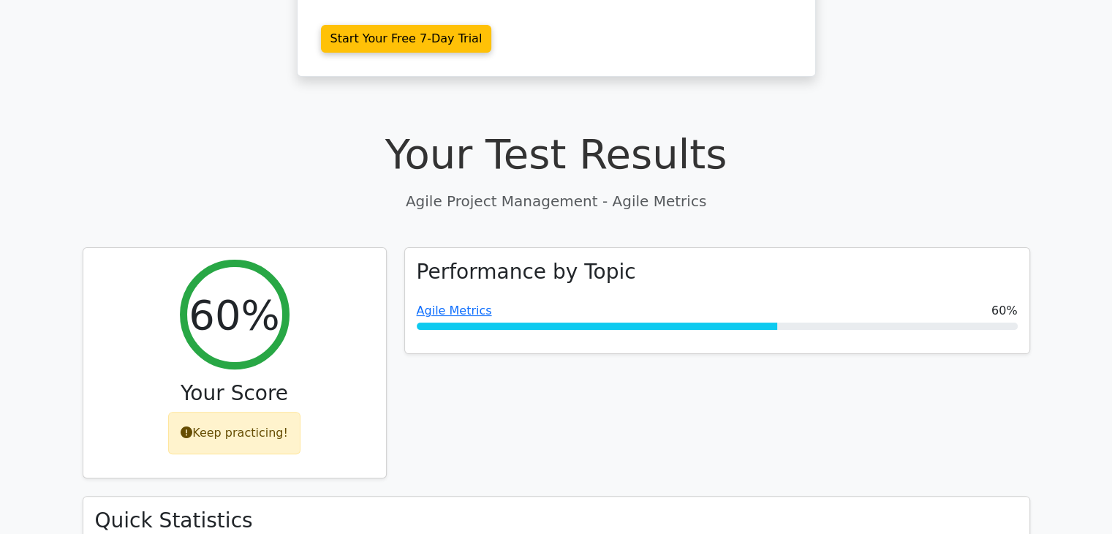
scroll to position [0, 0]
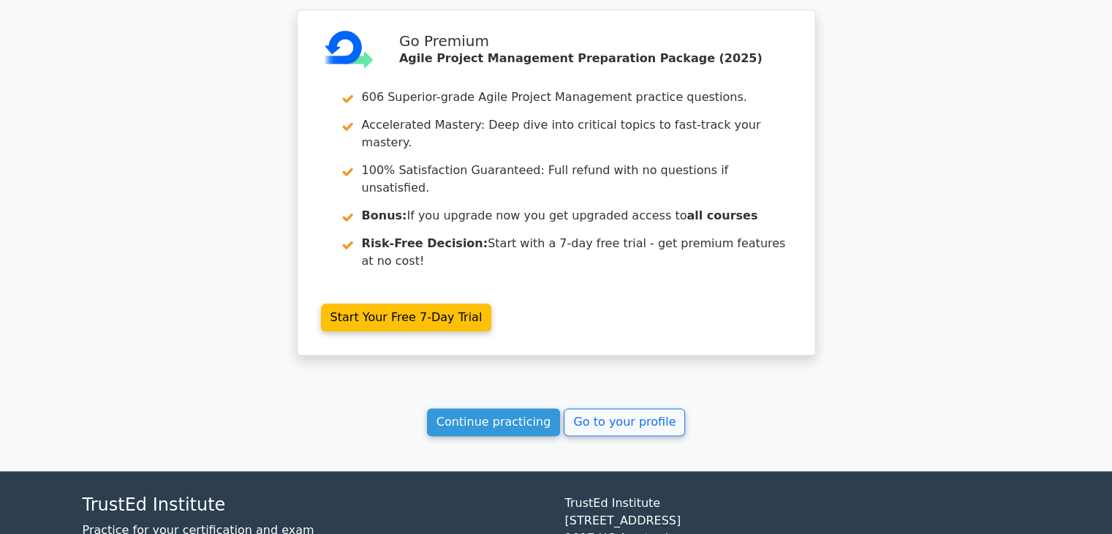
scroll to position [1708, 0]
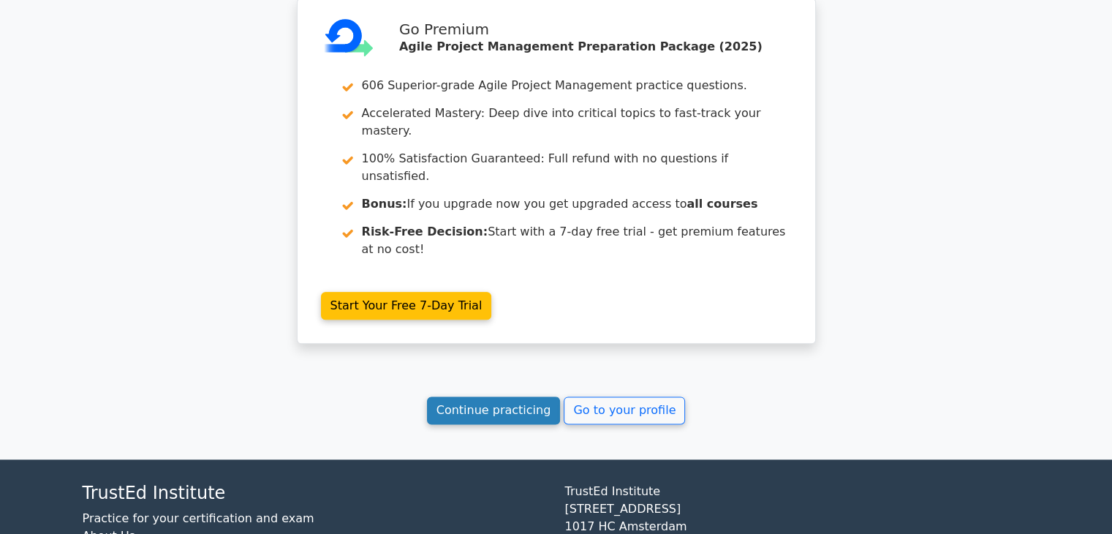
click at [503, 396] on link "Continue practicing" at bounding box center [494, 410] width 134 height 28
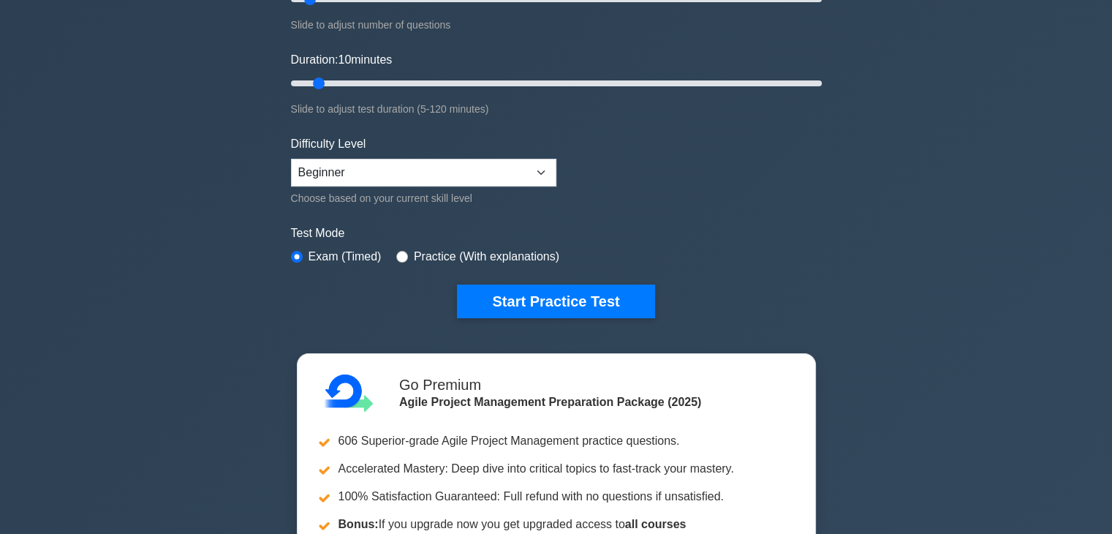
scroll to position [234, 0]
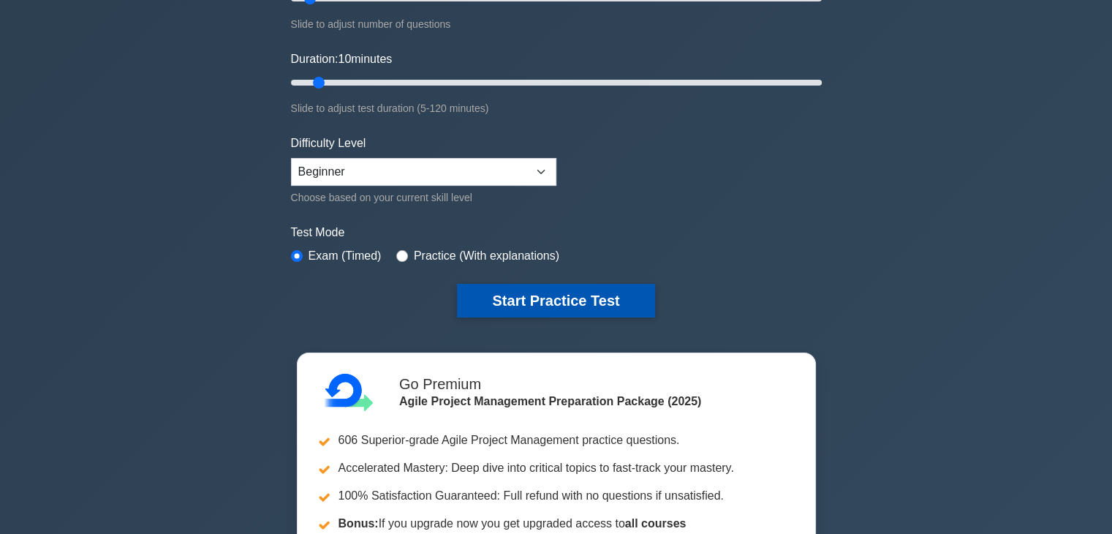
click at [560, 303] on button "Start Practice Test" at bounding box center [555, 301] width 197 height 34
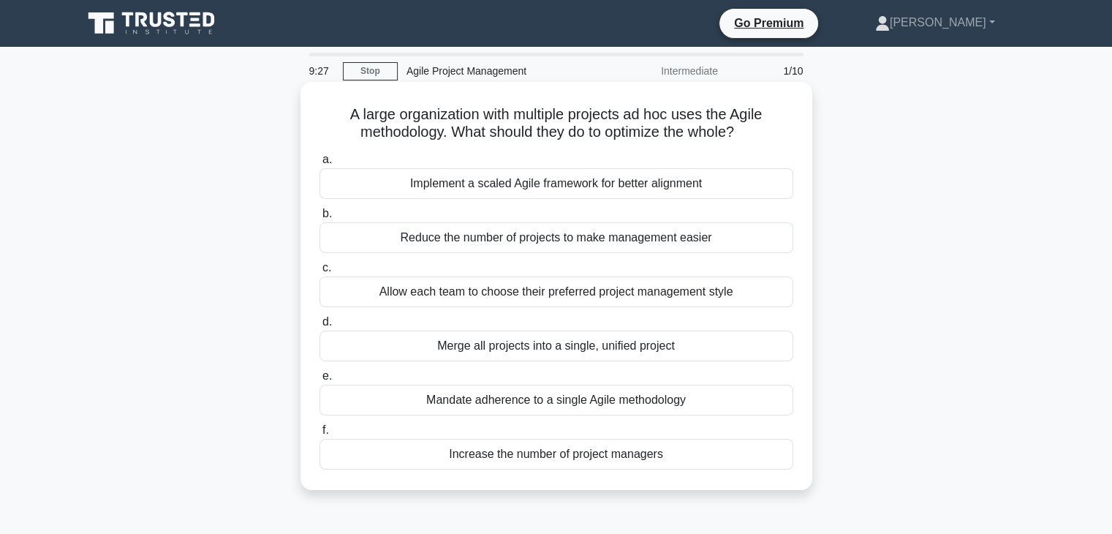
click at [575, 180] on div "Implement a scaled Agile framework for better alignment" at bounding box center [556, 183] width 474 height 31
click at [319, 164] on input "a. Implement a scaled Agile framework for better alignment" at bounding box center [319, 160] width 0 height 10
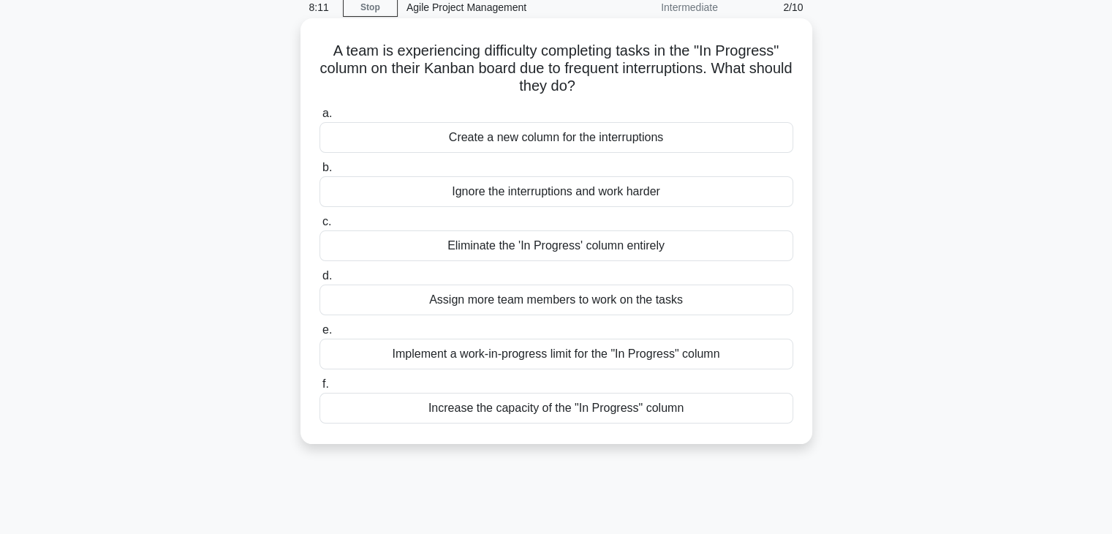
scroll to position [66, 0]
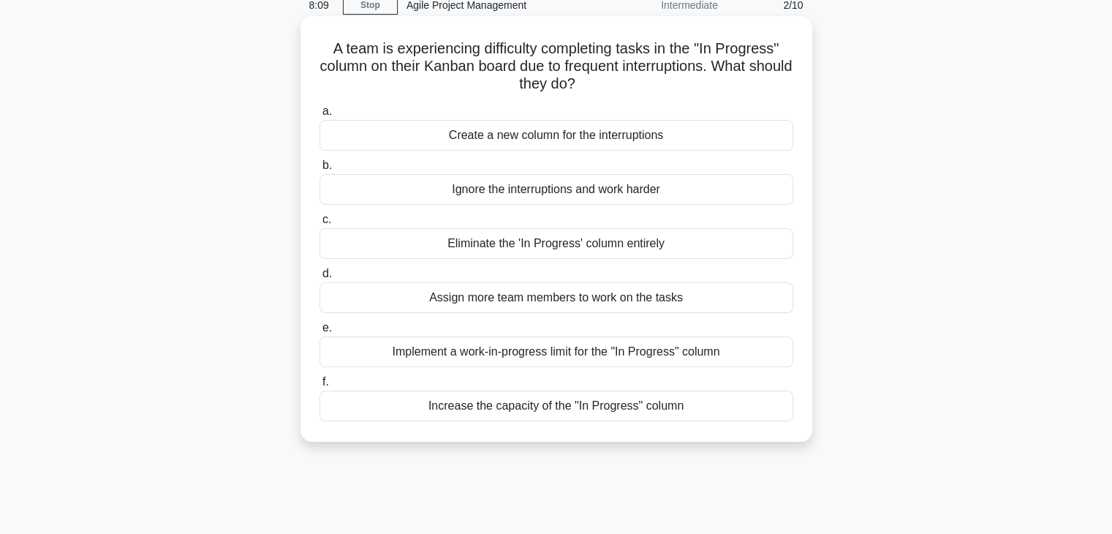
click at [559, 357] on div "Implement a work-in-progress limit for the "In Progress" column" at bounding box center [556, 351] width 474 height 31
click at [319, 333] on input "e. Implement a work-in-progress limit for the "In Progress" column" at bounding box center [319, 328] width 0 height 10
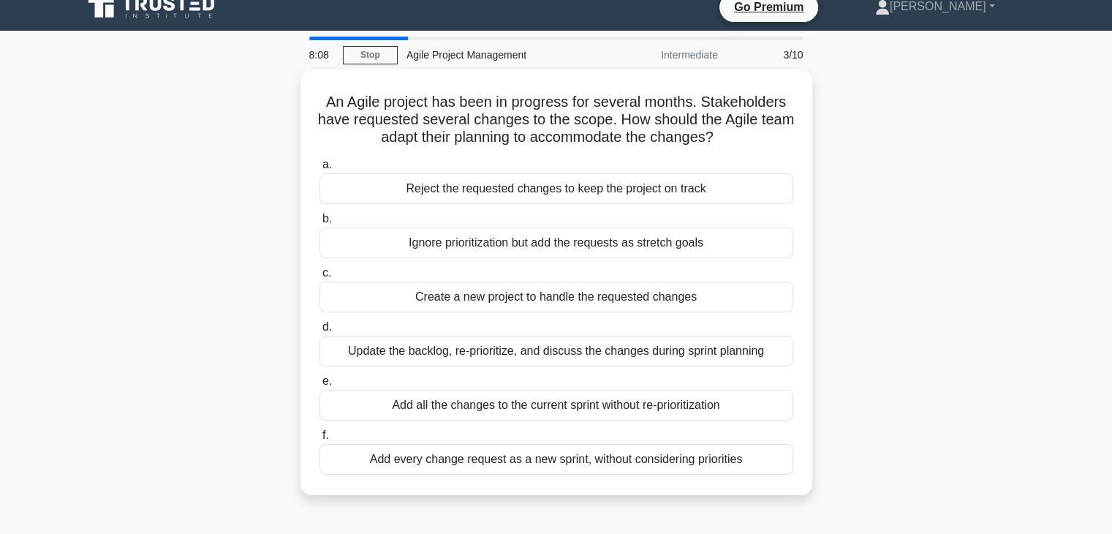
scroll to position [0, 0]
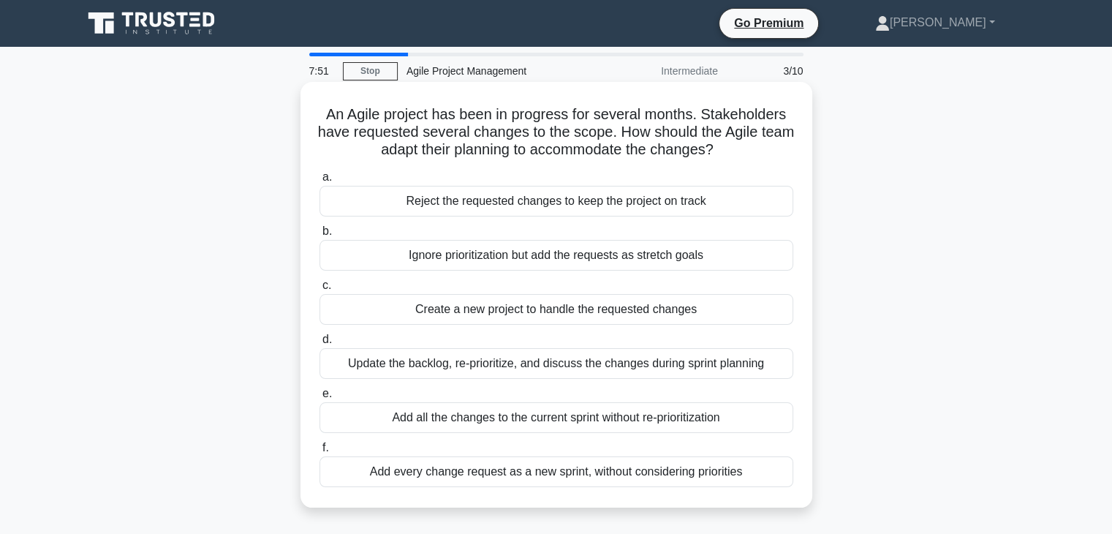
click at [552, 363] on div "Update the backlog, re-prioritize, and discuss the changes during sprint planni…" at bounding box center [556, 363] width 474 height 31
click at [319, 344] on input "d. Update the backlog, re-prioritize, and discuss the changes during sprint pla…" at bounding box center [319, 340] width 0 height 10
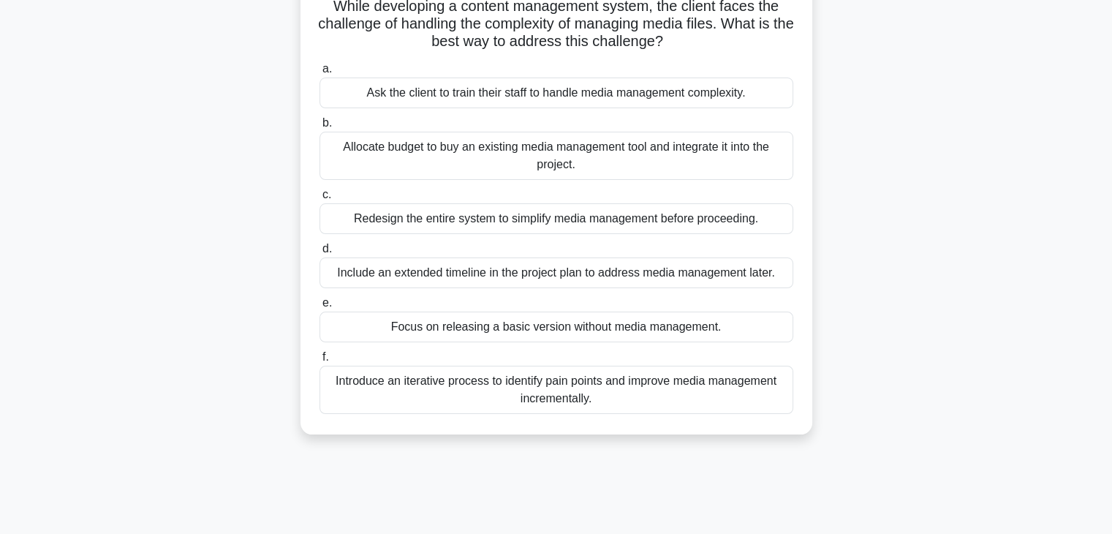
scroll to position [110, 0]
click at [499, 401] on div "Introduce an iterative process to identify pain points and improve media manage…" at bounding box center [556, 388] width 474 height 48
click at [319, 360] on input "f. Introduce an iterative process to identify pain points and improve media man…" at bounding box center [319, 356] width 0 height 10
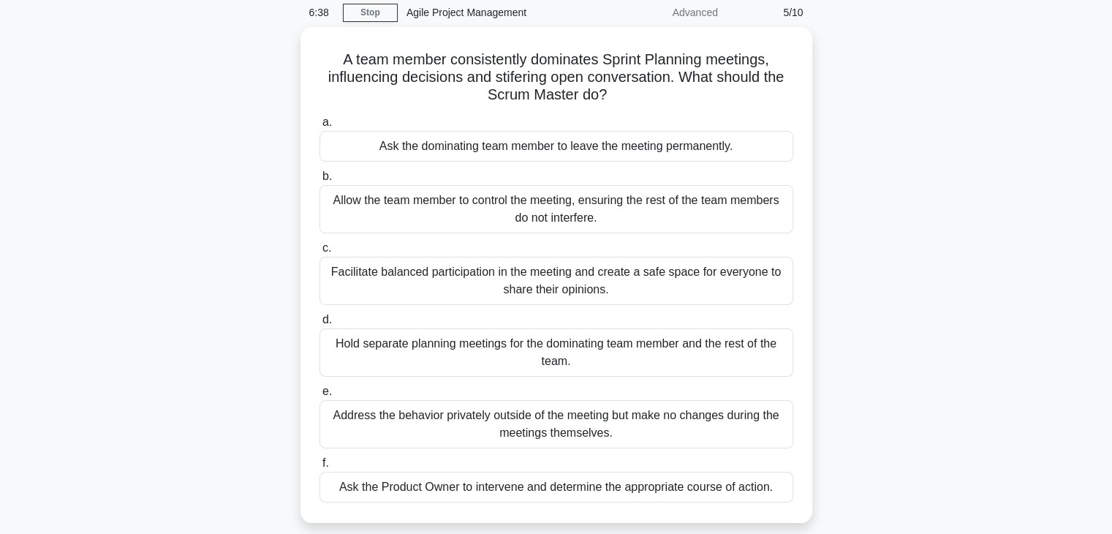
scroll to position [64, 0]
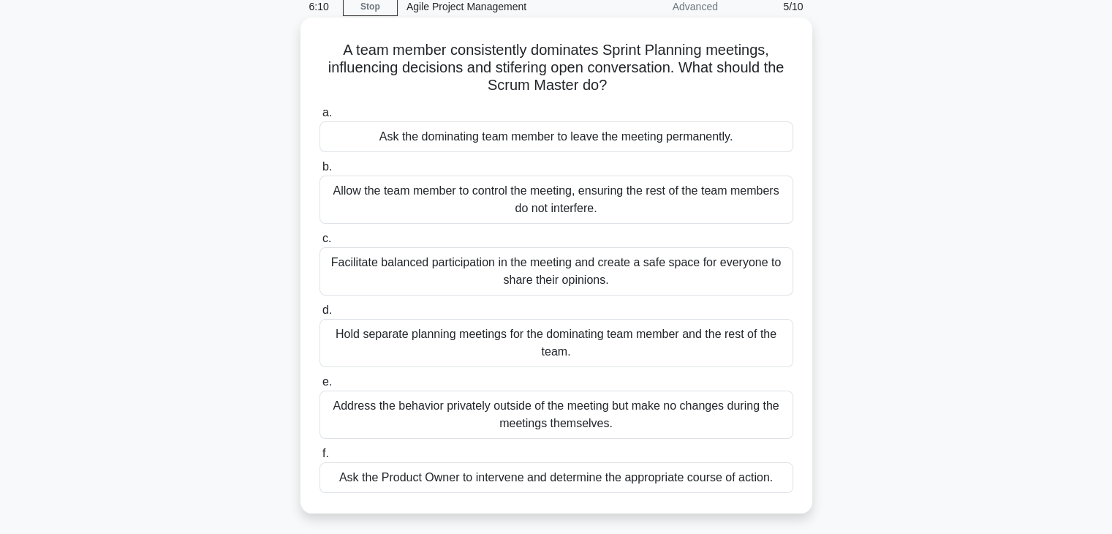
click at [542, 288] on div "Facilitate balanced participation in the meeting and create a safe space for ev…" at bounding box center [556, 271] width 474 height 48
click at [319, 243] on input "c. Facilitate balanced participation in the meeting and create a safe space for…" at bounding box center [319, 239] width 0 height 10
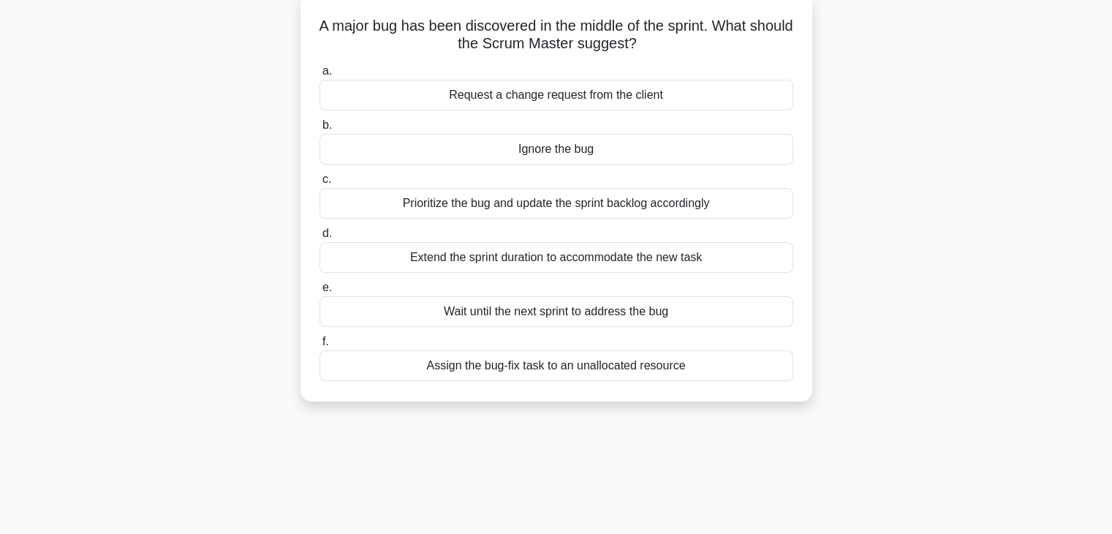
scroll to position [98, 0]
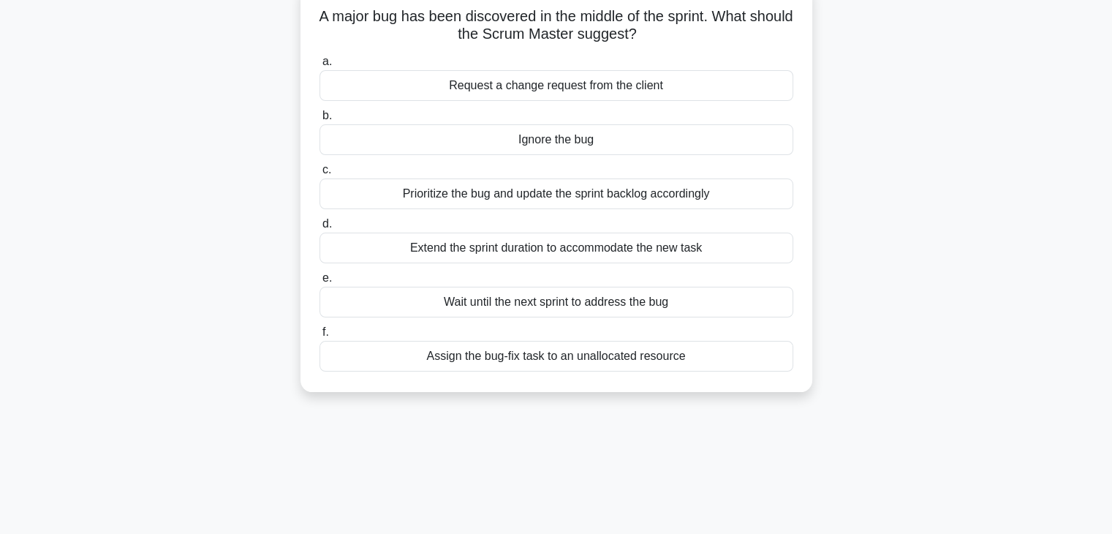
click at [569, 197] on div "Prioritize the bug and update the sprint backlog accordingly" at bounding box center [556, 193] width 474 height 31
click at [319, 175] on input "c. Prioritize the bug and update the sprint backlog accordingly" at bounding box center [319, 170] width 0 height 10
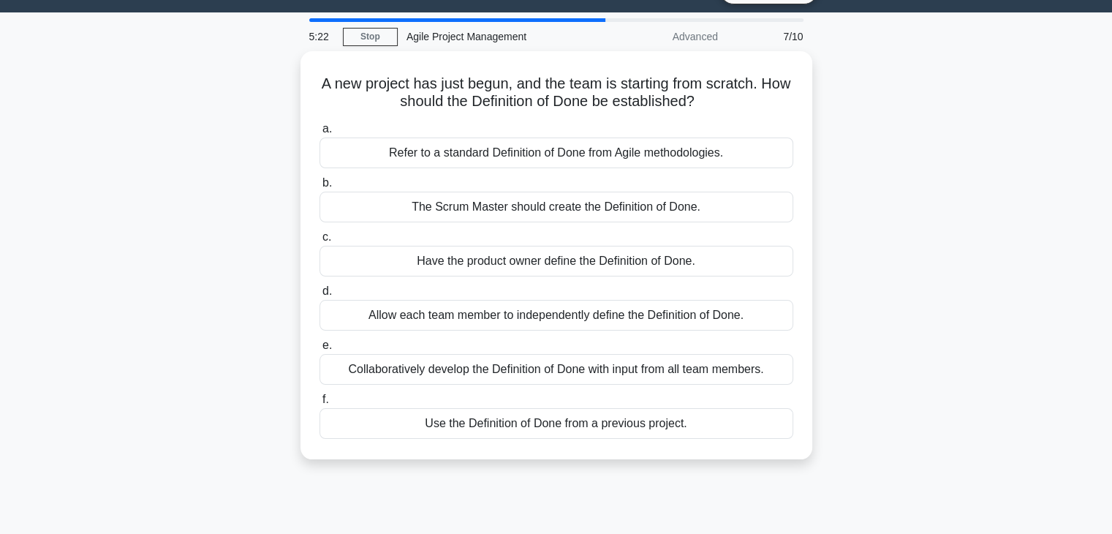
scroll to position [35, 0]
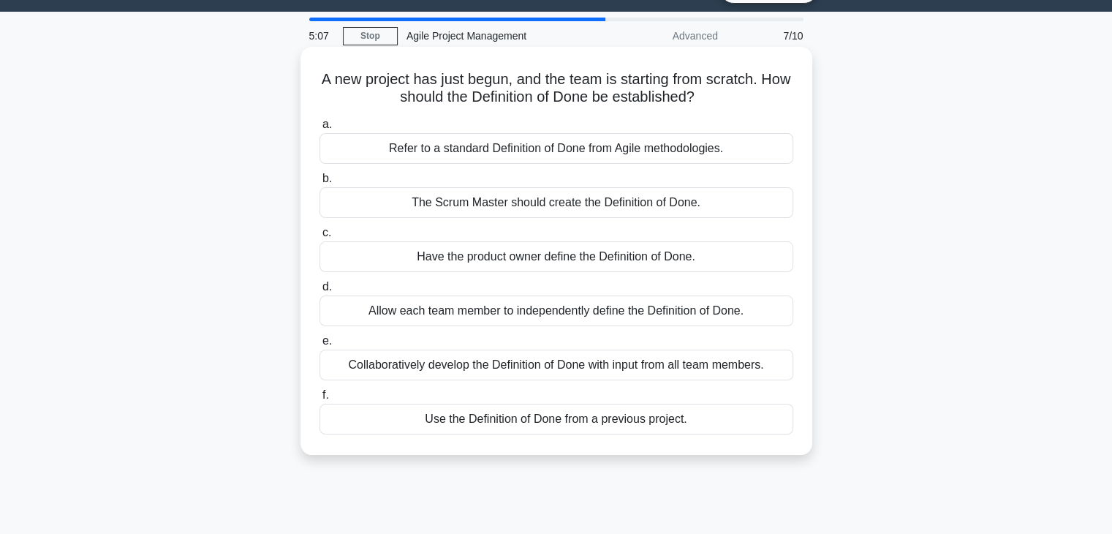
click at [529, 372] on div "Collaboratively develop the Definition of Done with input from all team members." at bounding box center [556, 364] width 474 height 31
click at [319, 346] on input "e. Collaboratively develop the Definition of Done with input from all team memb…" at bounding box center [319, 341] width 0 height 10
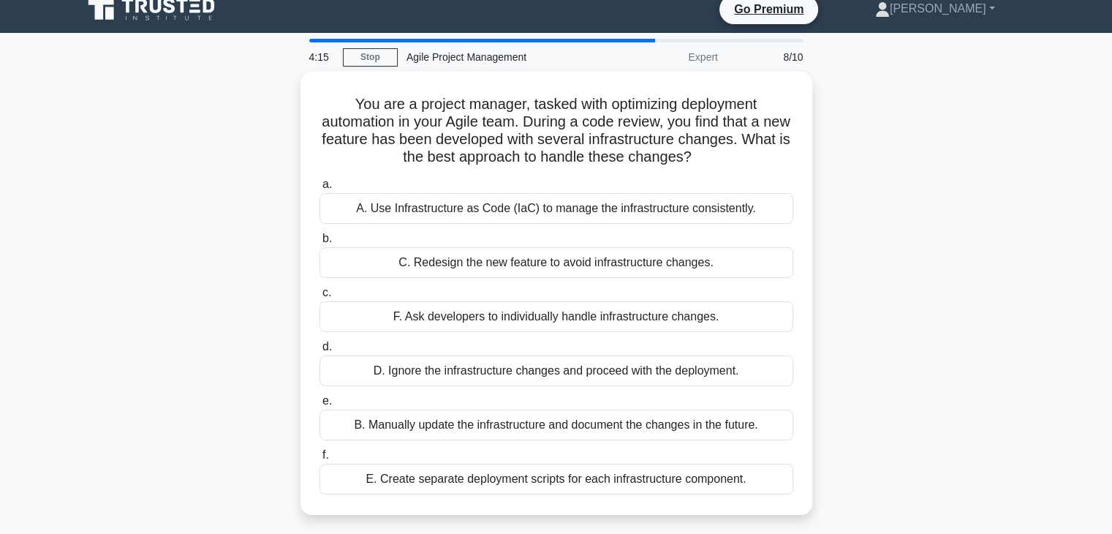
scroll to position [13, 0]
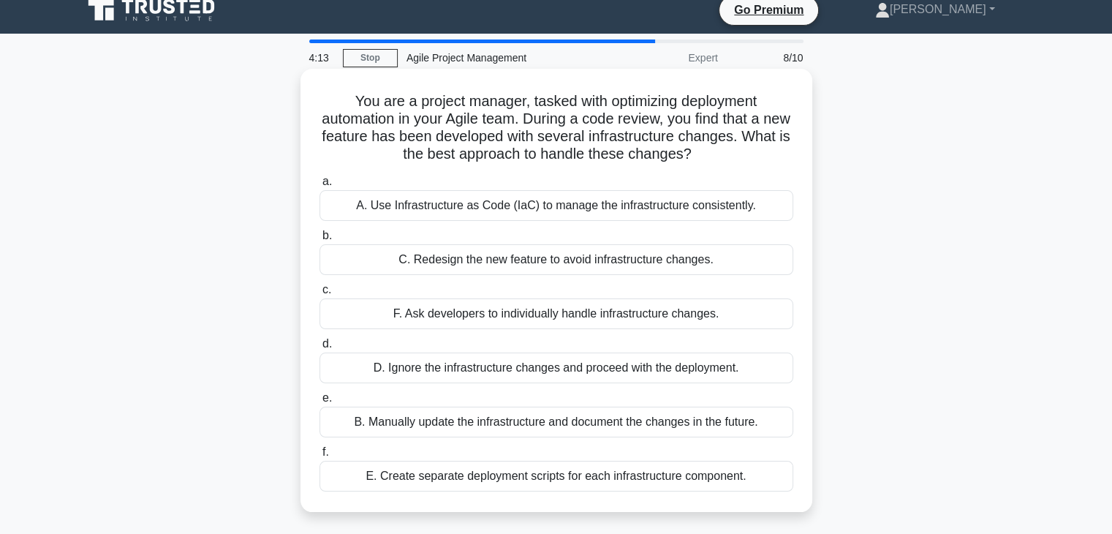
click at [590, 216] on div "A. Use Infrastructure as Code (IaC) to manage the infrastructure consistently." at bounding box center [556, 205] width 474 height 31
click at [319, 186] on input "a. A. Use Infrastructure as Code (IaC) to manage the infrastructure consistentl…" at bounding box center [319, 182] width 0 height 10
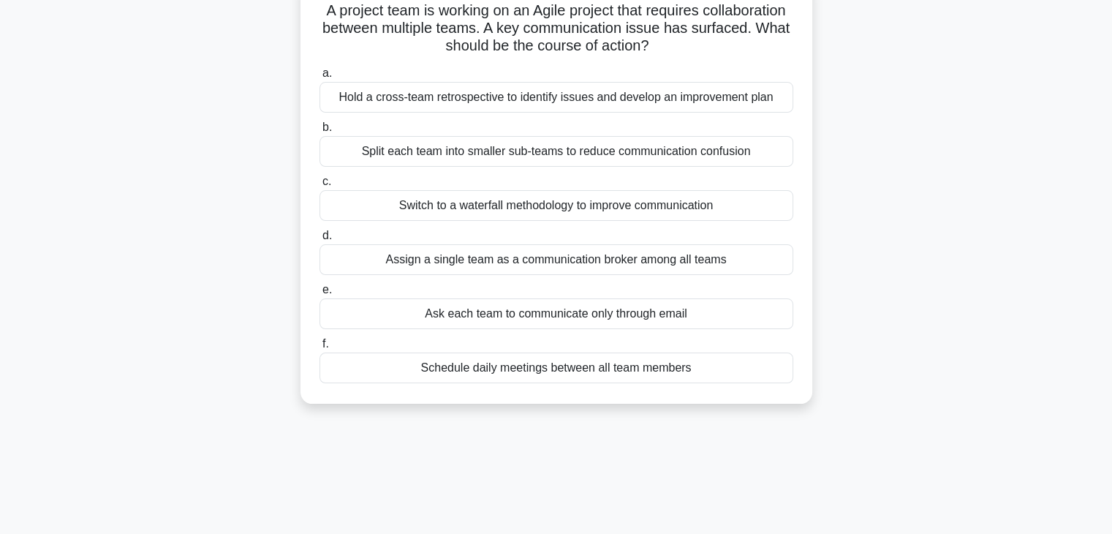
scroll to position [114, 0]
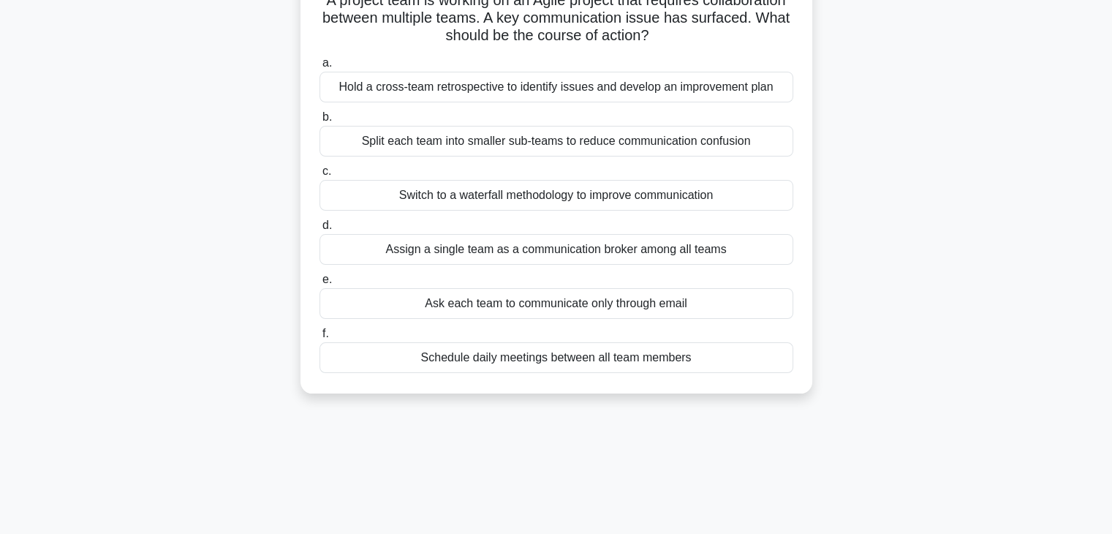
click at [597, 356] on div "Schedule daily meetings between all team members" at bounding box center [556, 357] width 474 height 31
click at [319, 338] on input "f. Schedule daily meetings between all team members" at bounding box center [319, 334] width 0 height 10
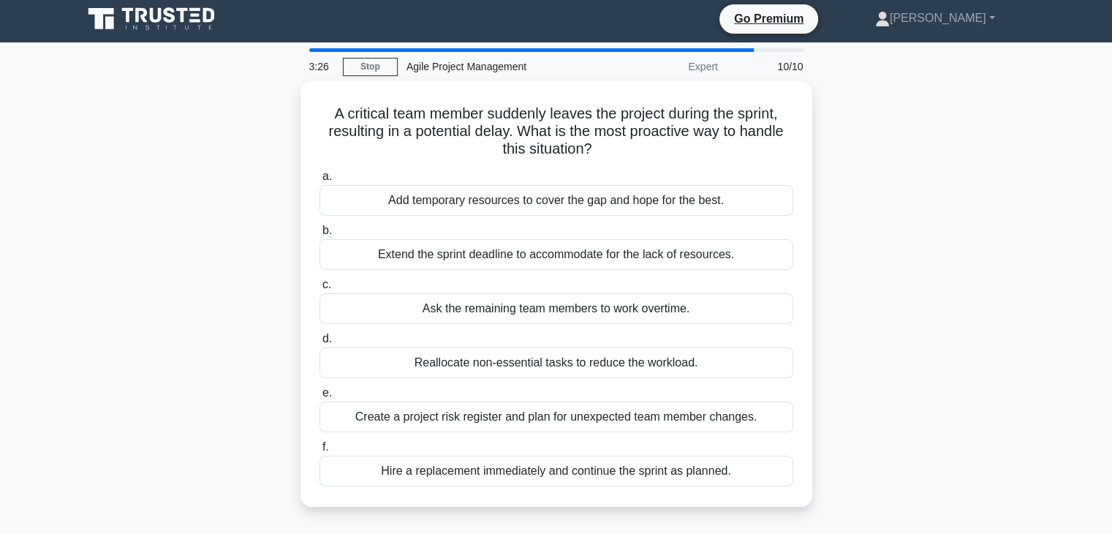
scroll to position [0, 0]
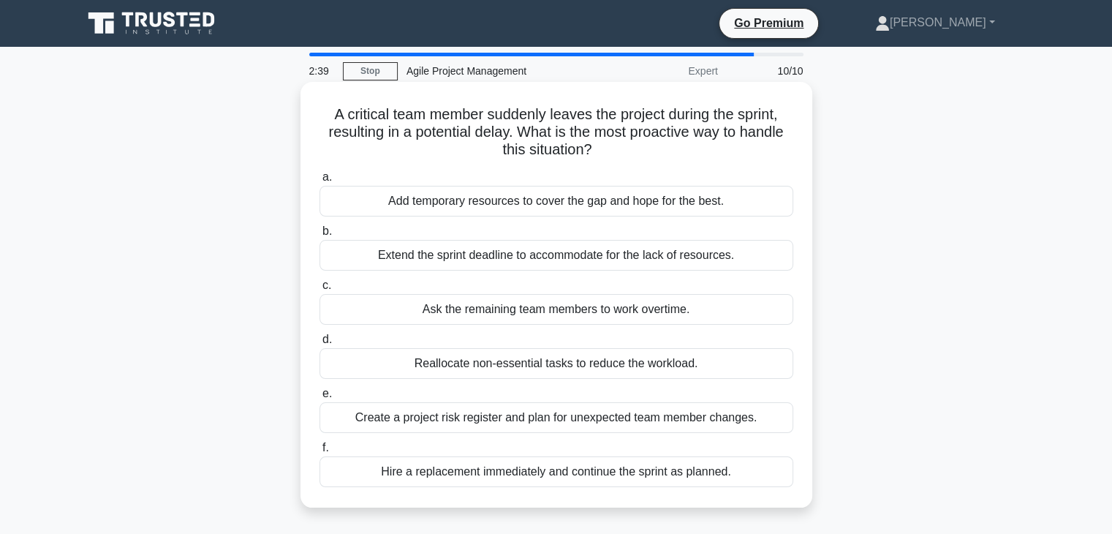
click at [553, 209] on div "Add temporary resources to cover the gap and hope for the best." at bounding box center [556, 201] width 474 height 31
click at [319, 182] on input "a. Add temporary resources to cover the gap and hope for the best." at bounding box center [319, 178] width 0 height 10
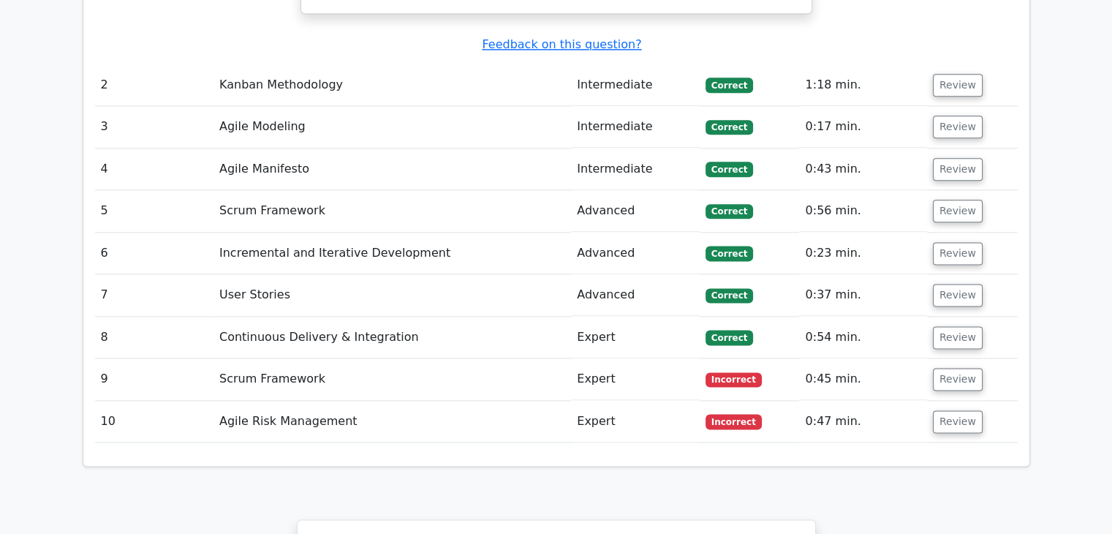
scroll to position [1863, 0]
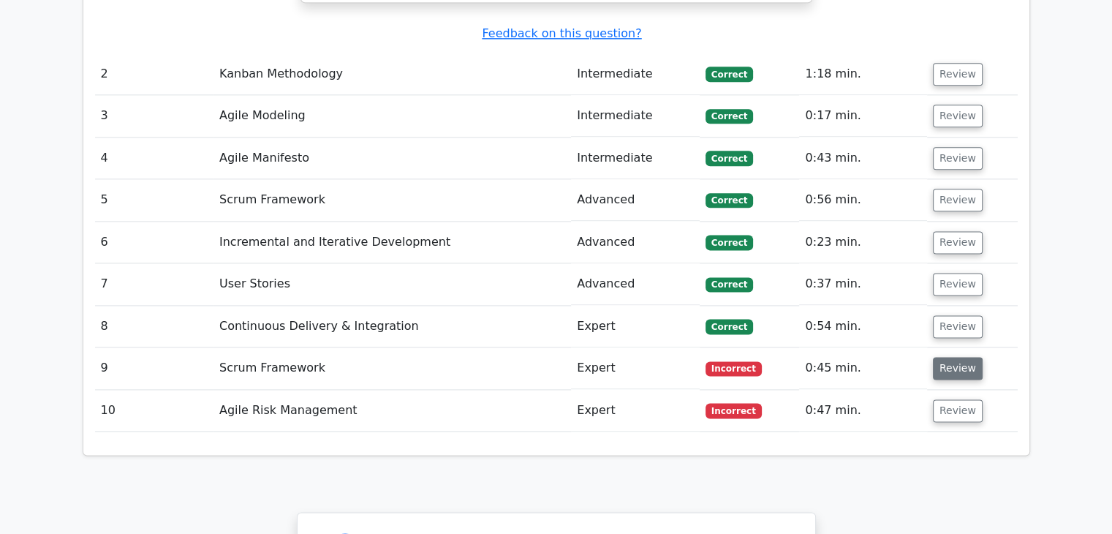
click at [948, 357] on button "Review" at bounding box center [958, 368] width 50 height 23
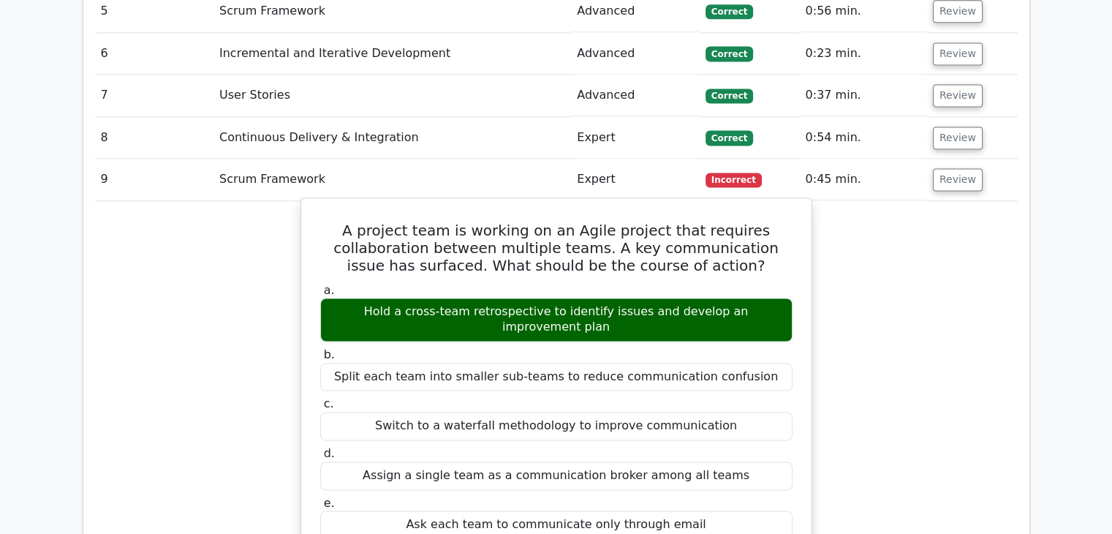
scroll to position [2050, 0]
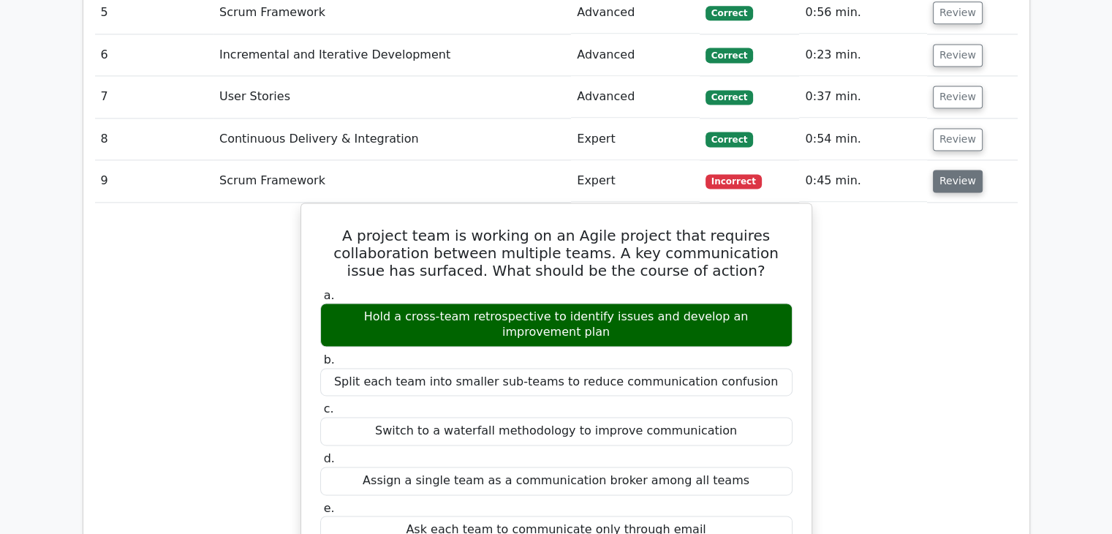
click at [961, 170] on button "Review" at bounding box center [958, 181] width 50 height 23
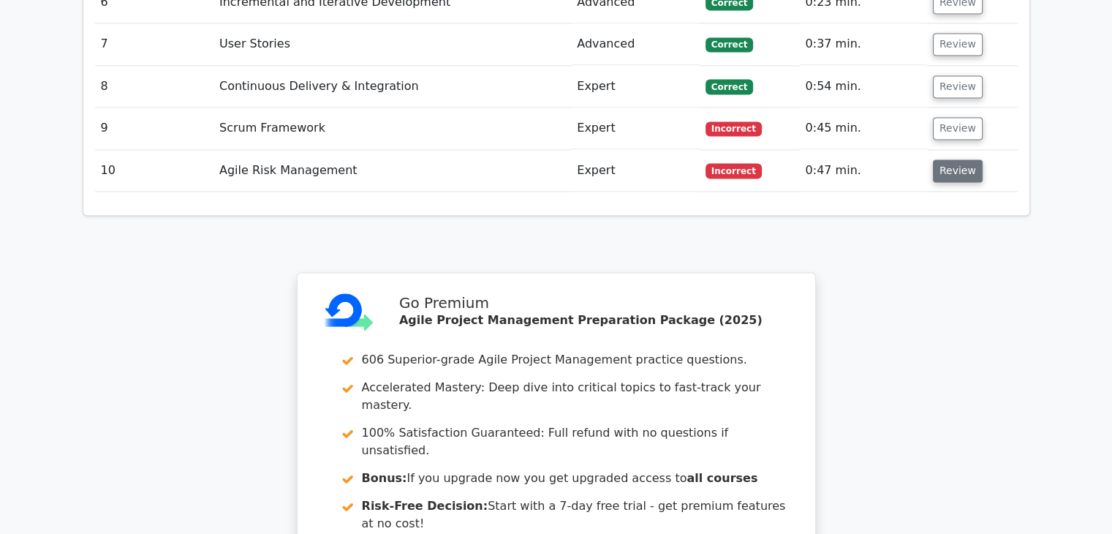
scroll to position [2103, 0]
click at [953, 159] on button "Review" at bounding box center [958, 170] width 50 height 23
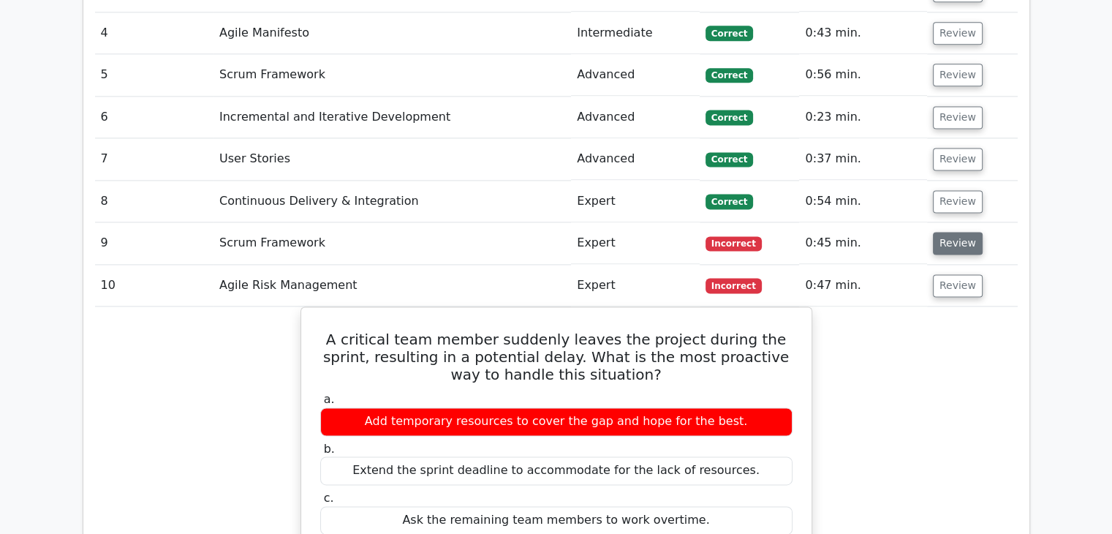
scroll to position [1989, 0]
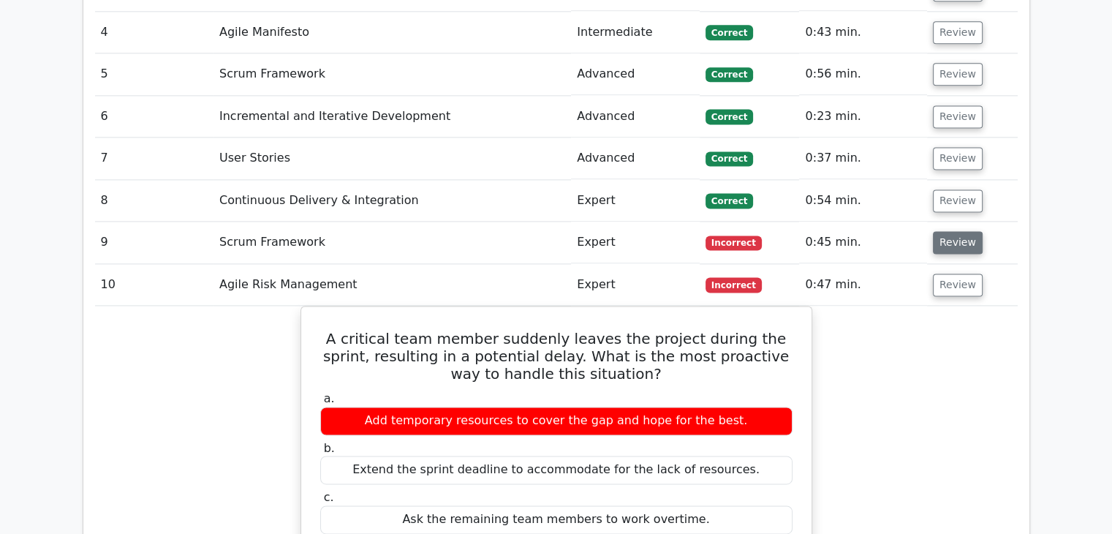
click at [949, 231] on button "Review" at bounding box center [958, 242] width 50 height 23
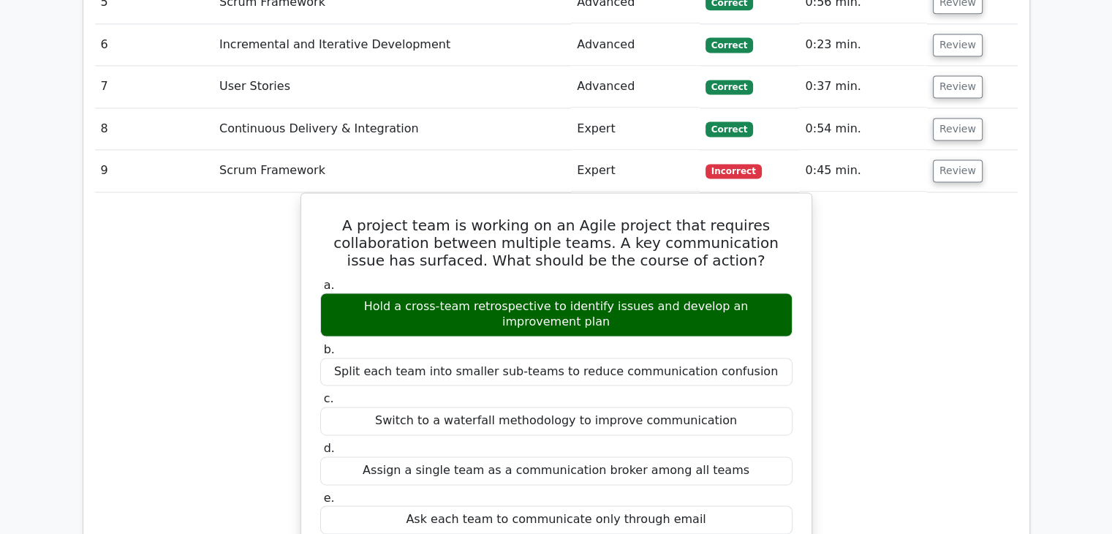
scroll to position [2059, 0]
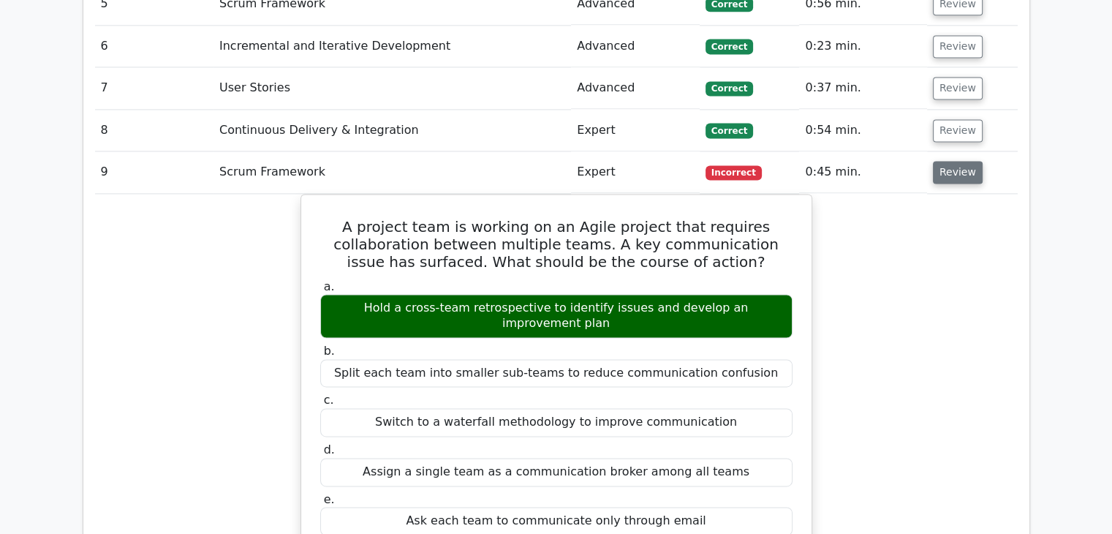
click at [956, 161] on button "Review" at bounding box center [958, 172] width 50 height 23
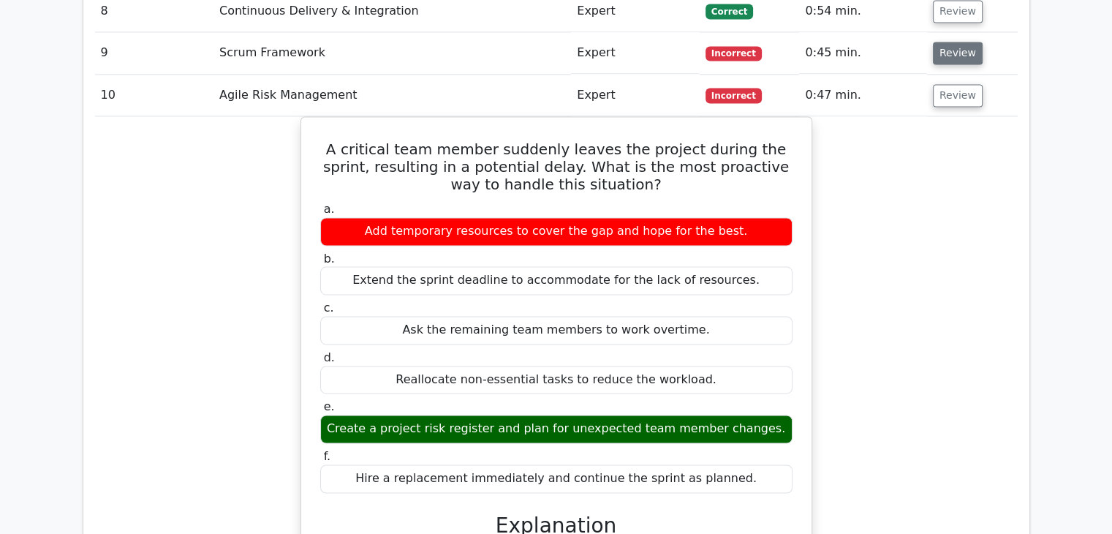
scroll to position [2177, 0]
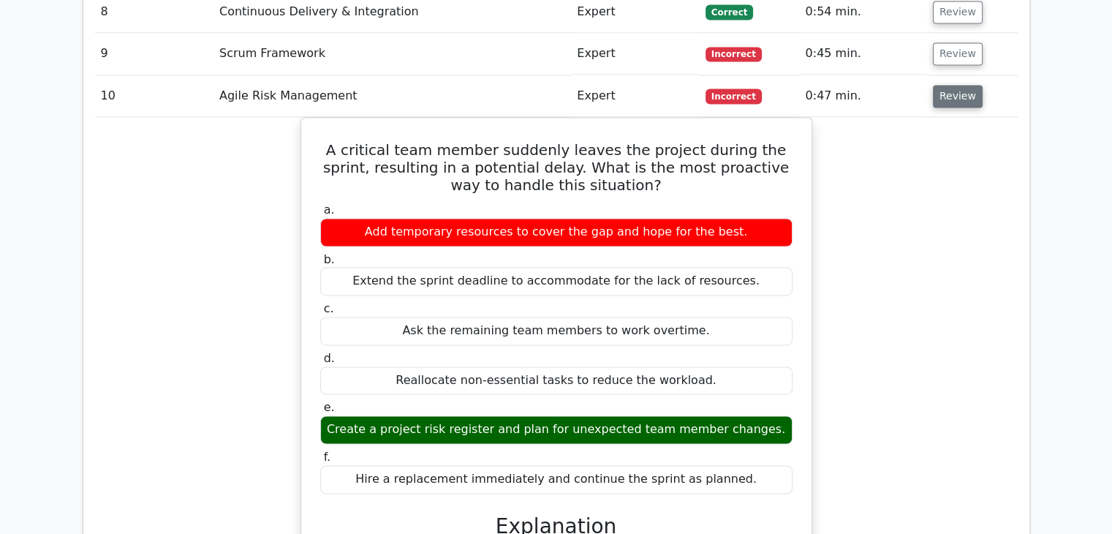
click at [954, 85] on button "Review" at bounding box center [958, 96] width 50 height 23
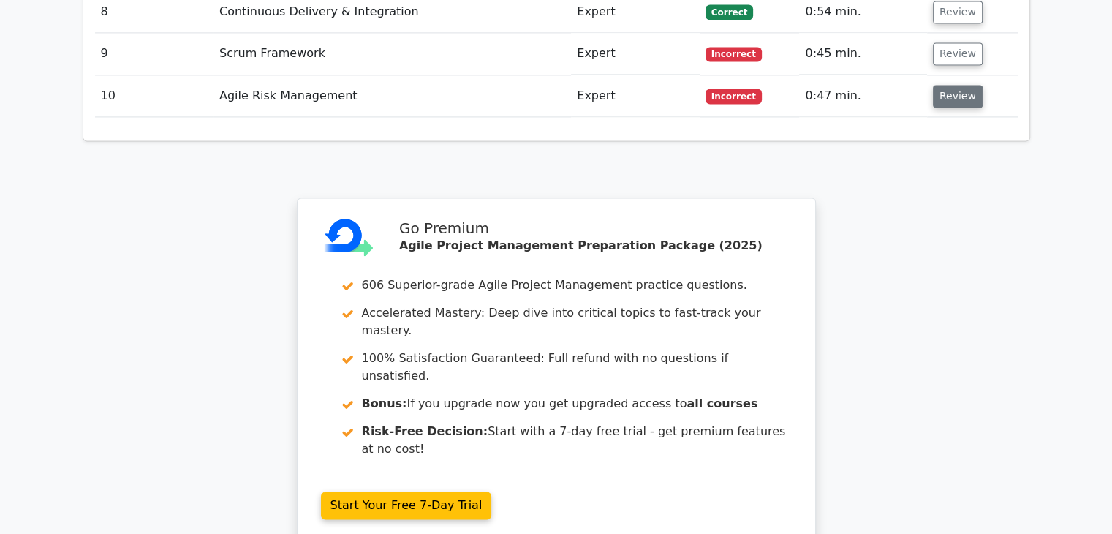
click at [954, 85] on button "Review" at bounding box center [958, 96] width 50 height 23
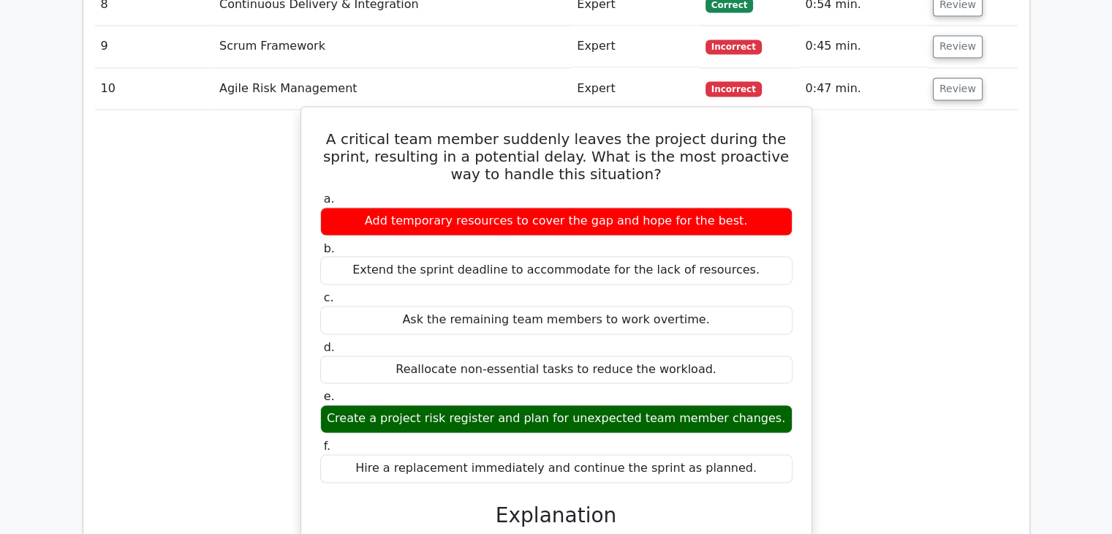
scroll to position [2047, 0]
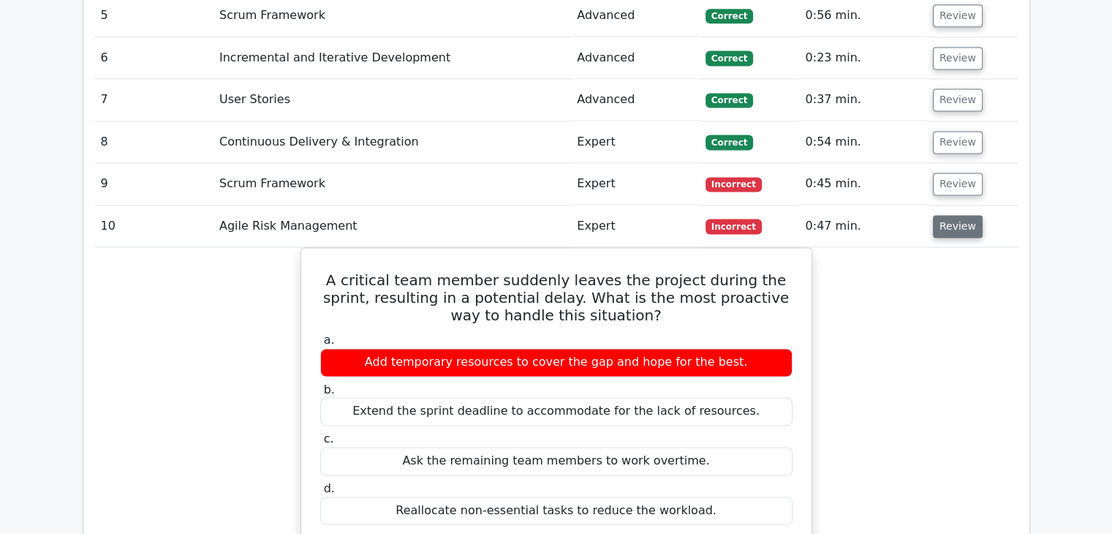
click at [947, 215] on button "Review" at bounding box center [958, 226] width 50 height 23
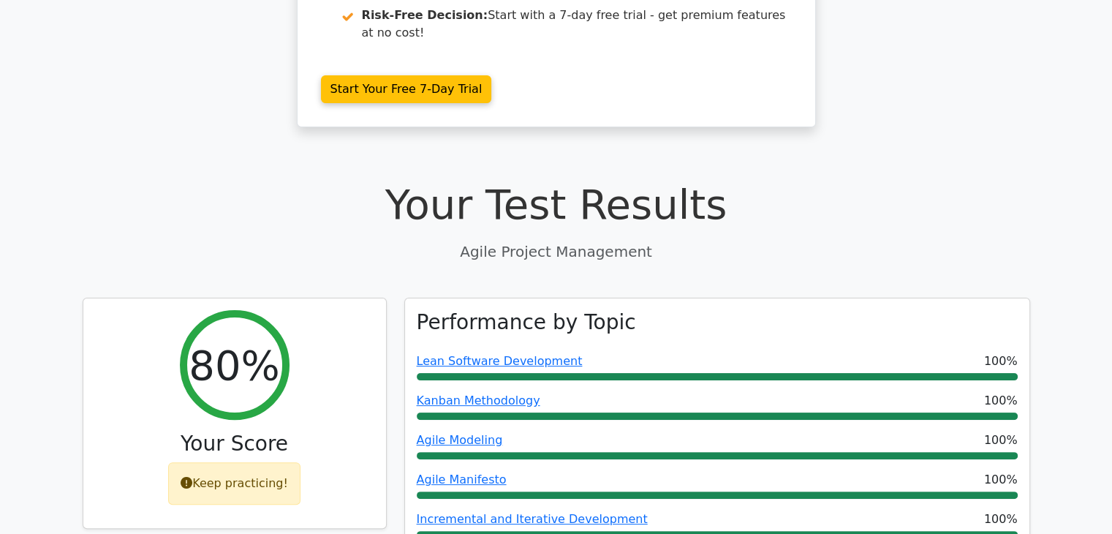
scroll to position [0, 0]
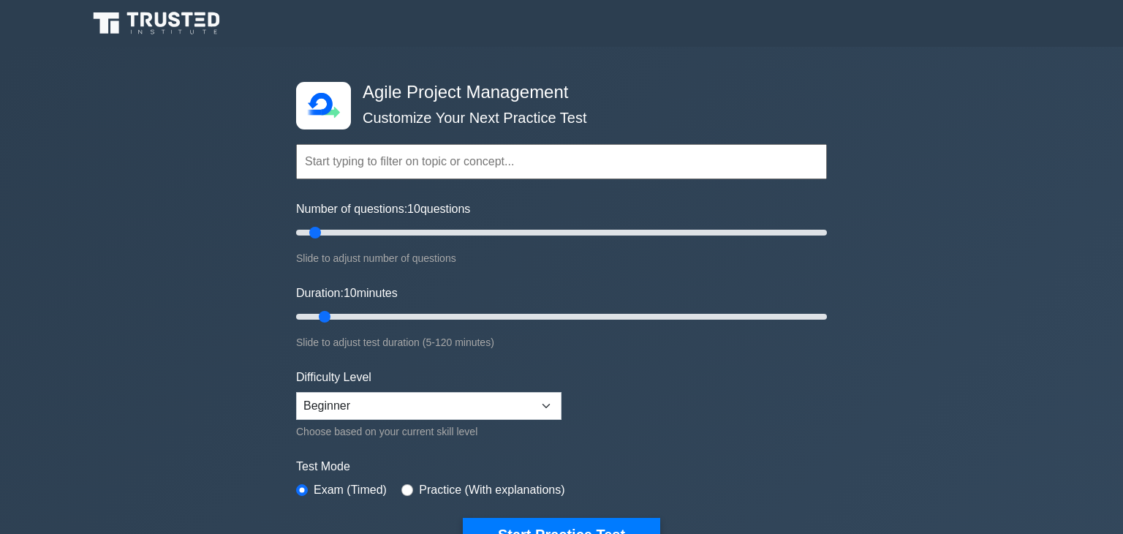
select select "beginner"
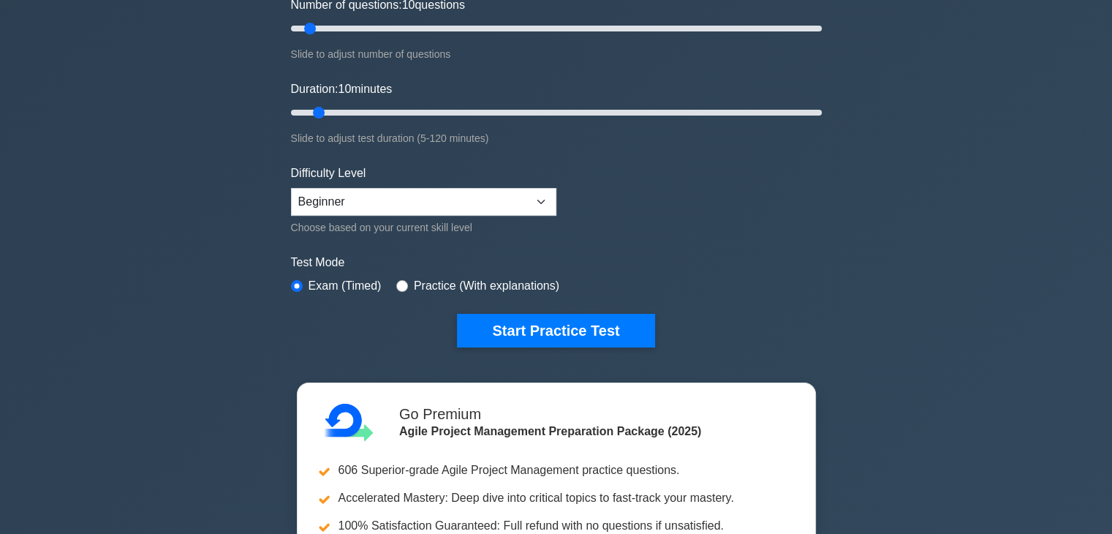
scroll to position [234, 0]
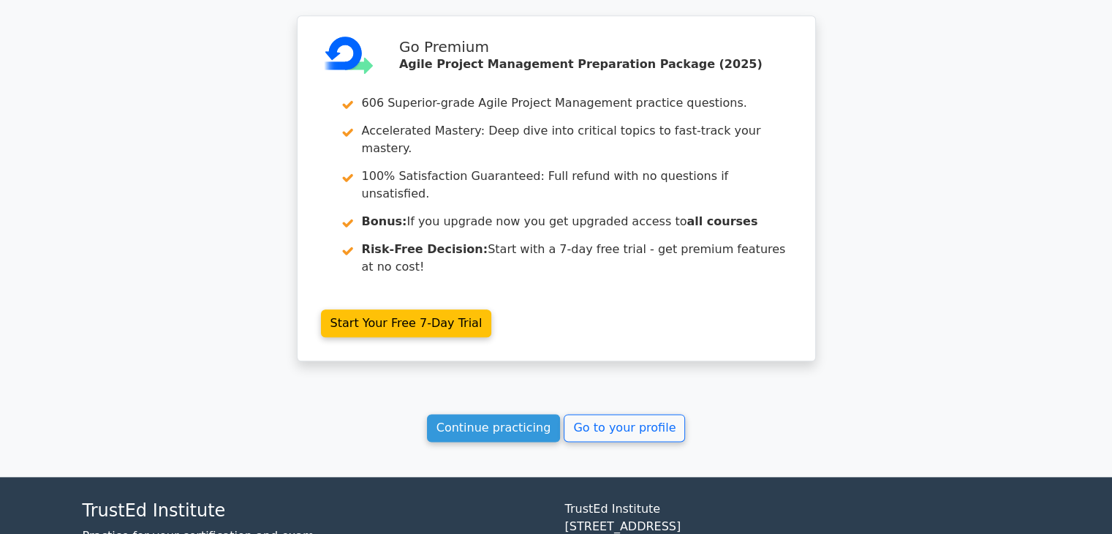
scroll to position [1708, 0]
